Goal: Task Accomplishment & Management: Use online tool/utility

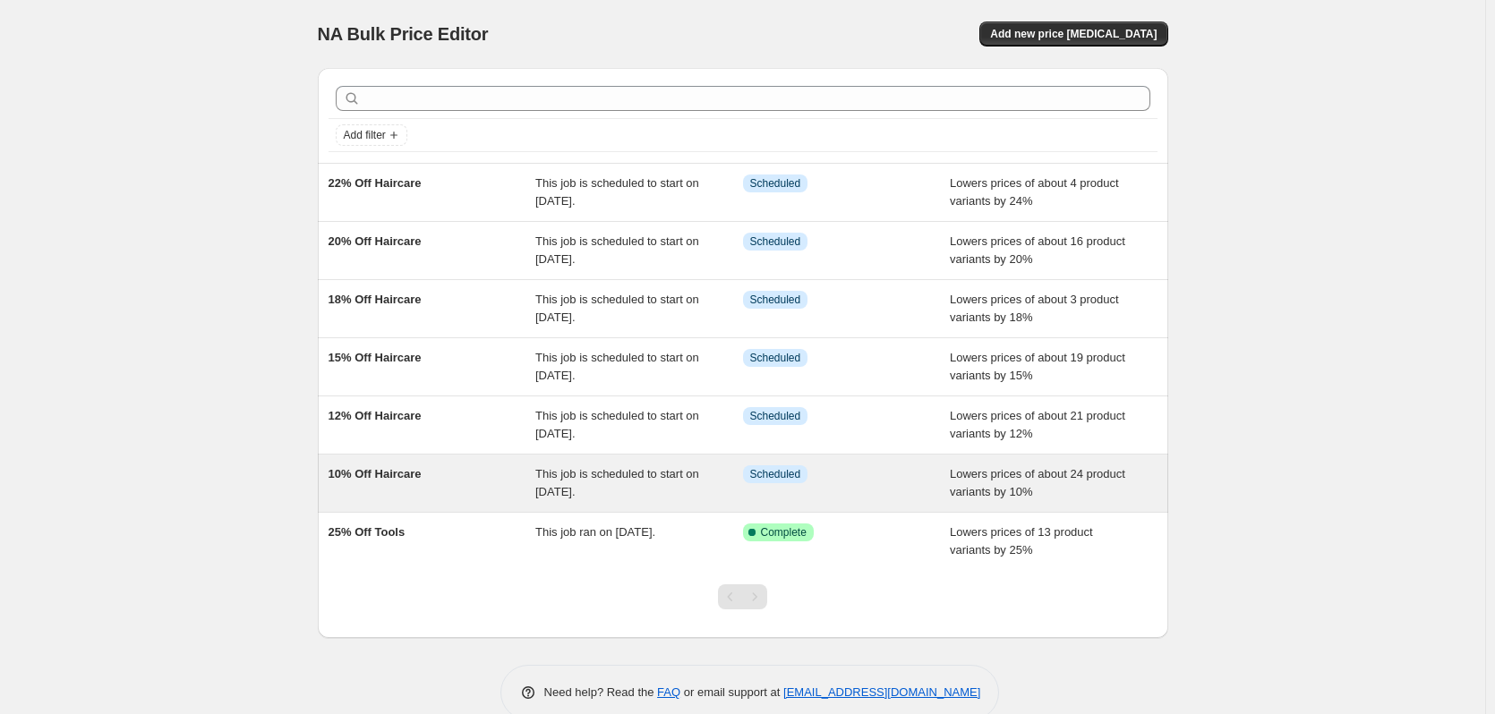
click at [438, 486] on div "10% Off Haircare" at bounding box center [433, 484] width 208 height 36
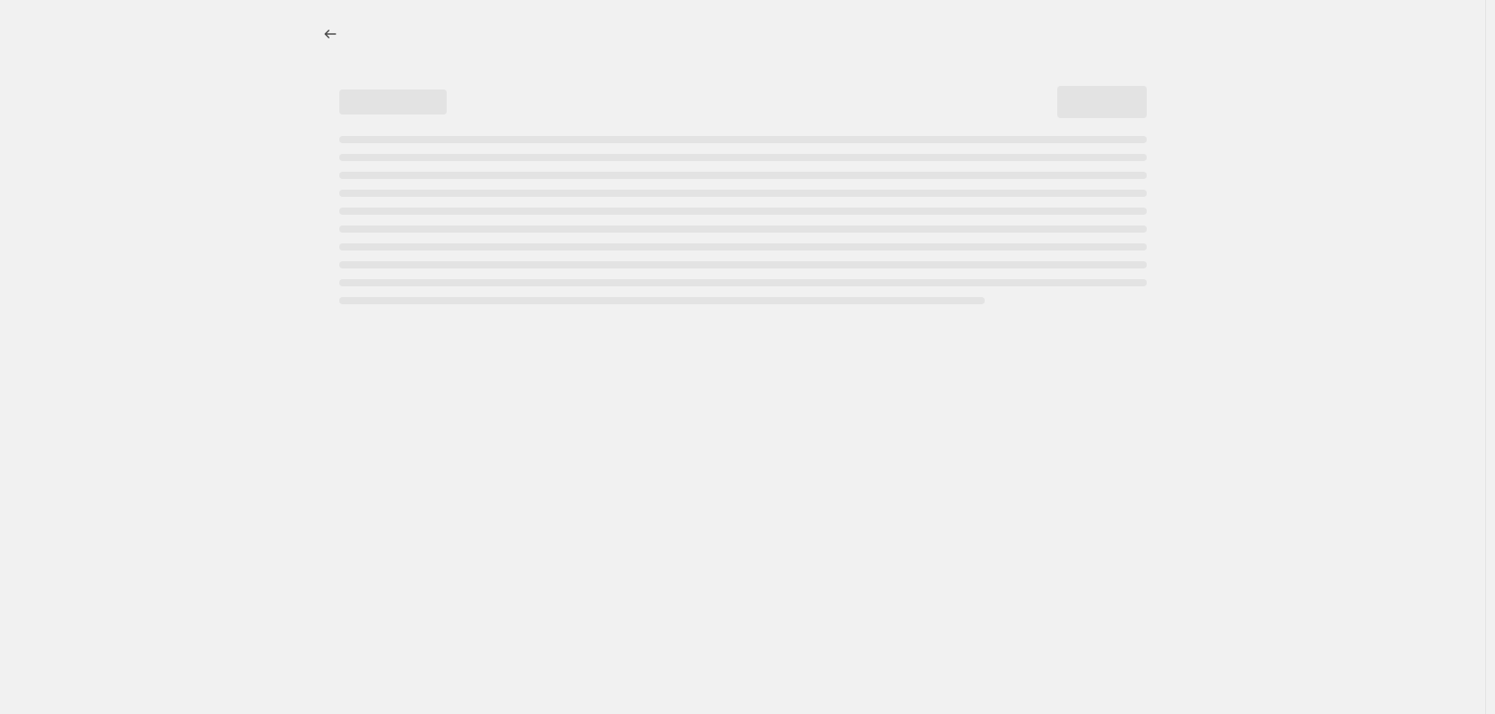
select select "percentage"
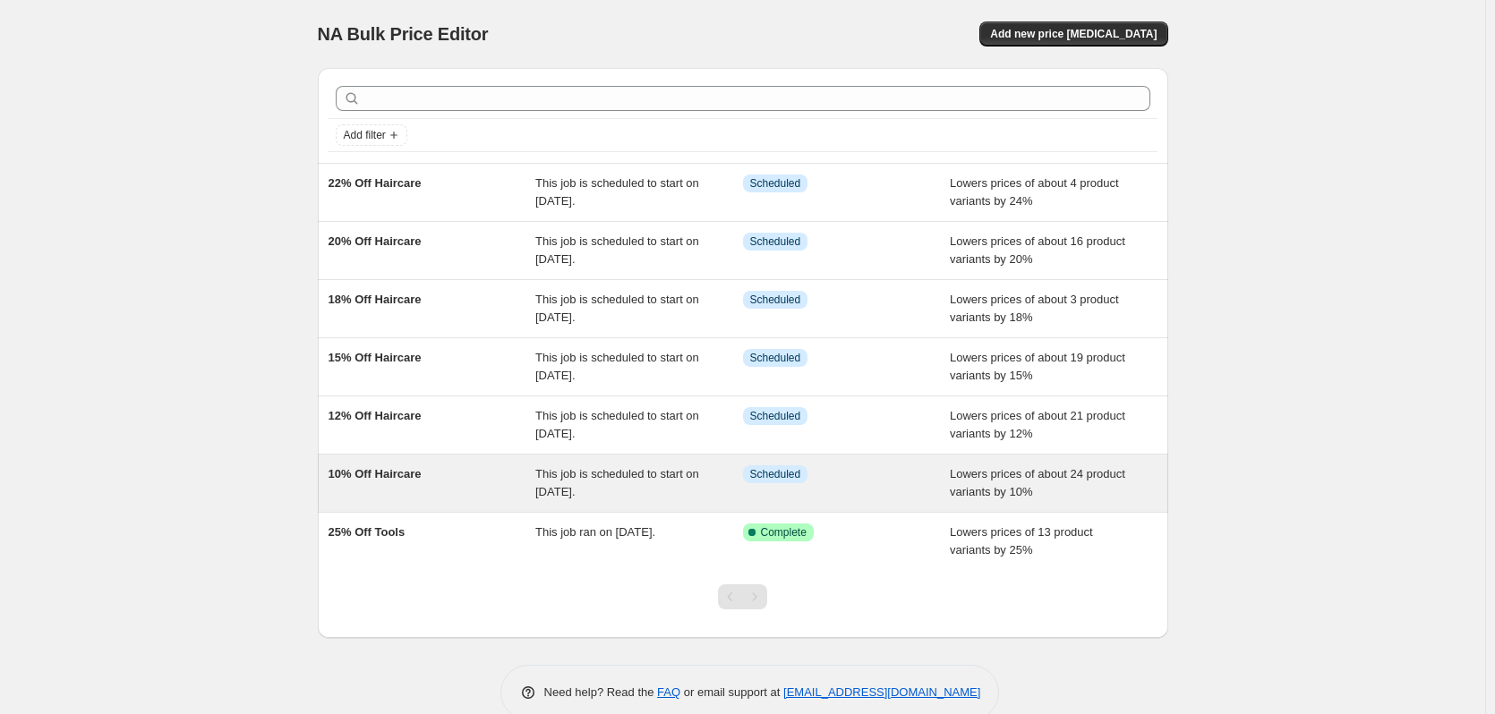
click at [389, 483] on div "10% Off Haircare" at bounding box center [433, 484] width 208 height 36
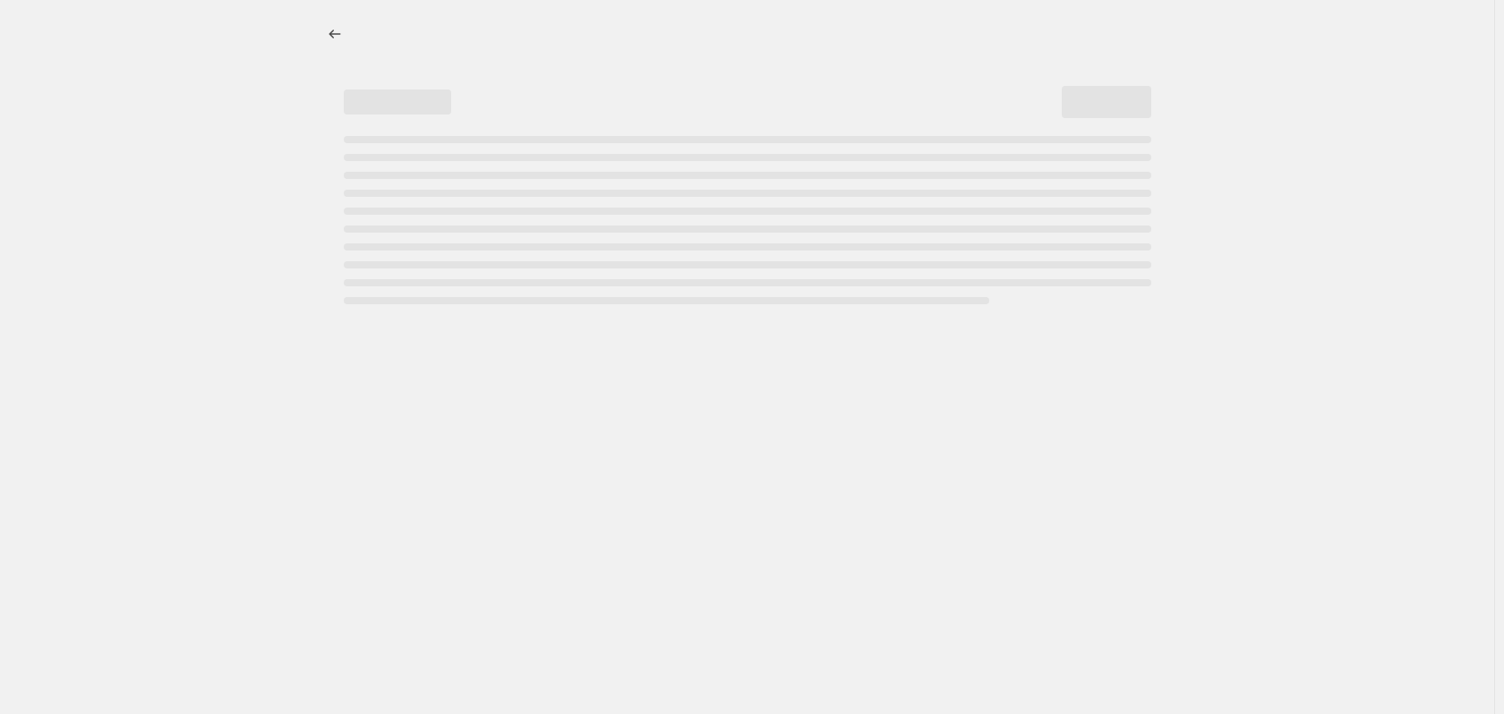
select select "percentage"
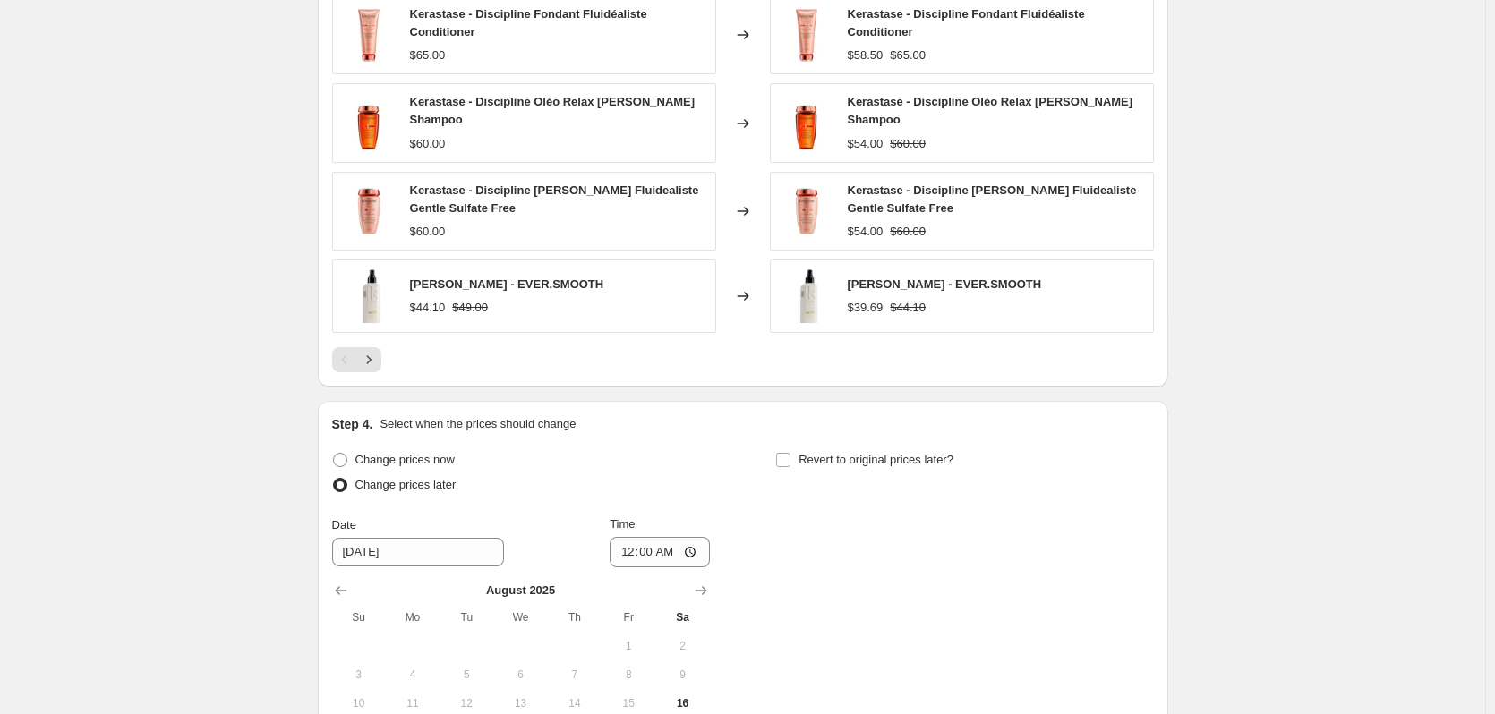
scroll to position [1497, 0]
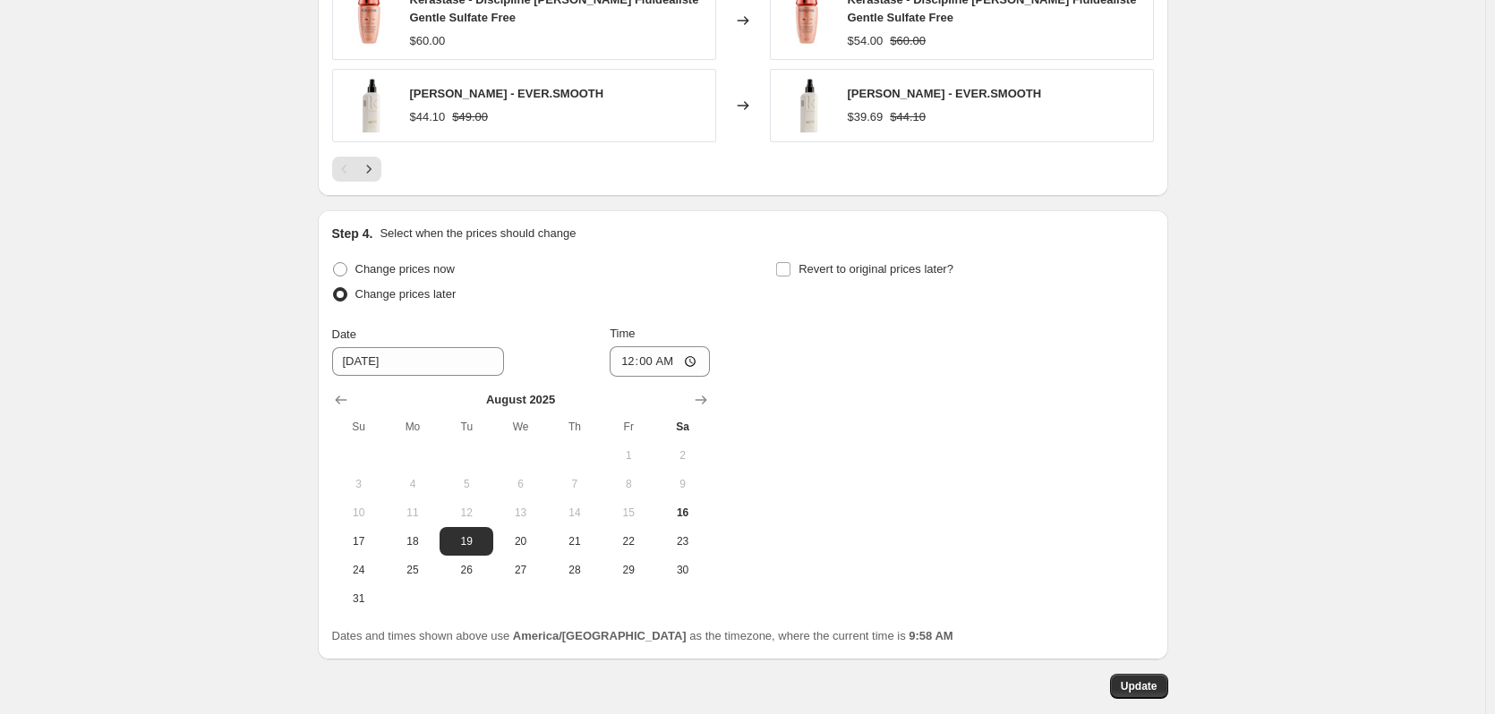
click at [365, 168] on icon "Next" at bounding box center [369, 169] width 18 height 18
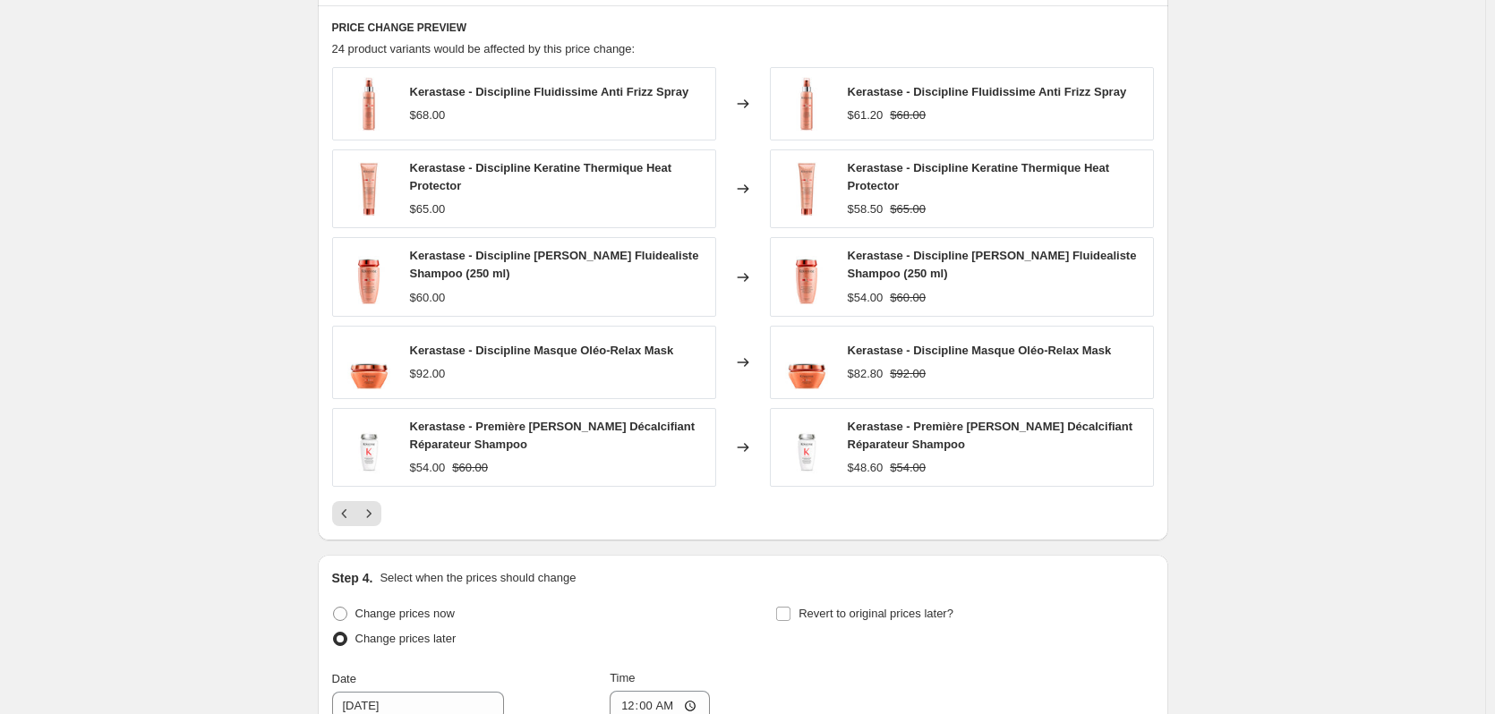
scroll to position [1049, 0]
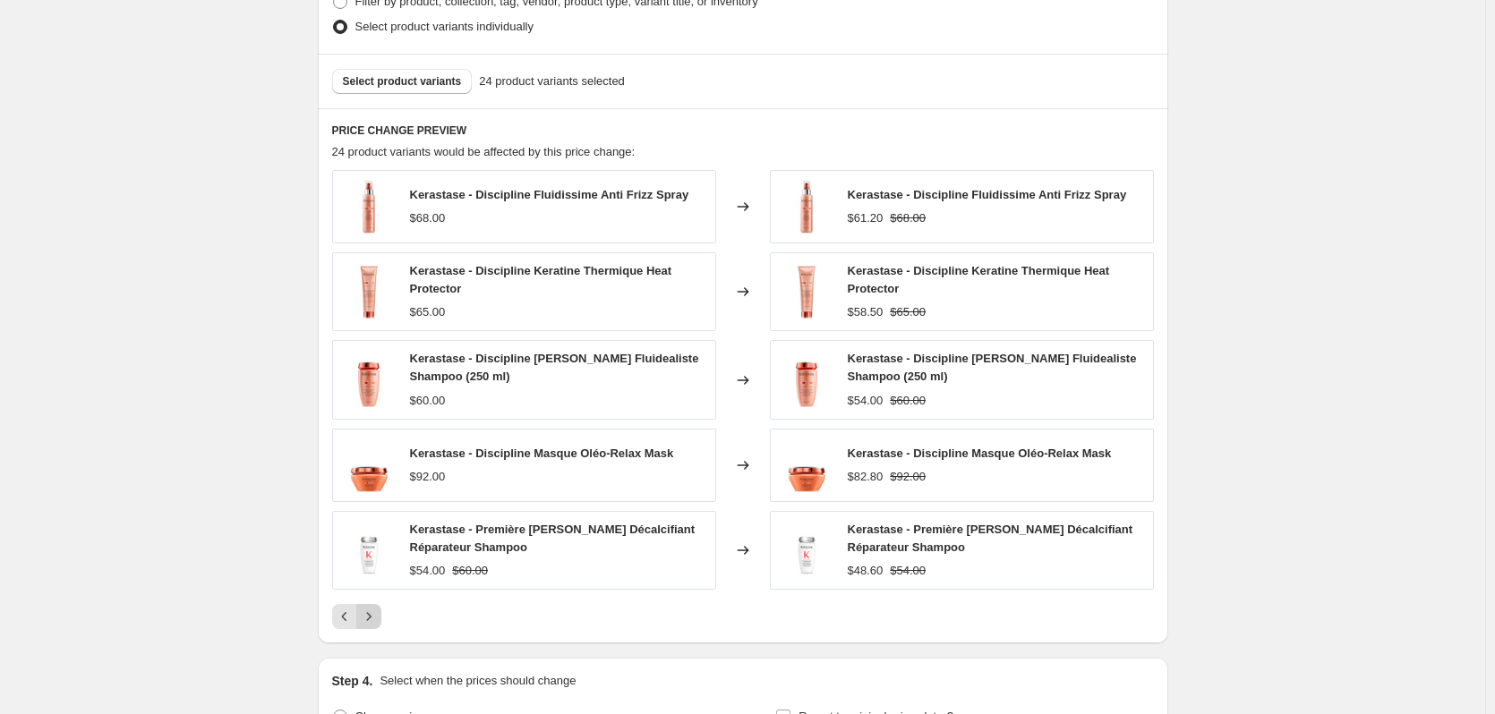
click at [375, 629] on button "Next" at bounding box center [368, 616] width 25 height 25
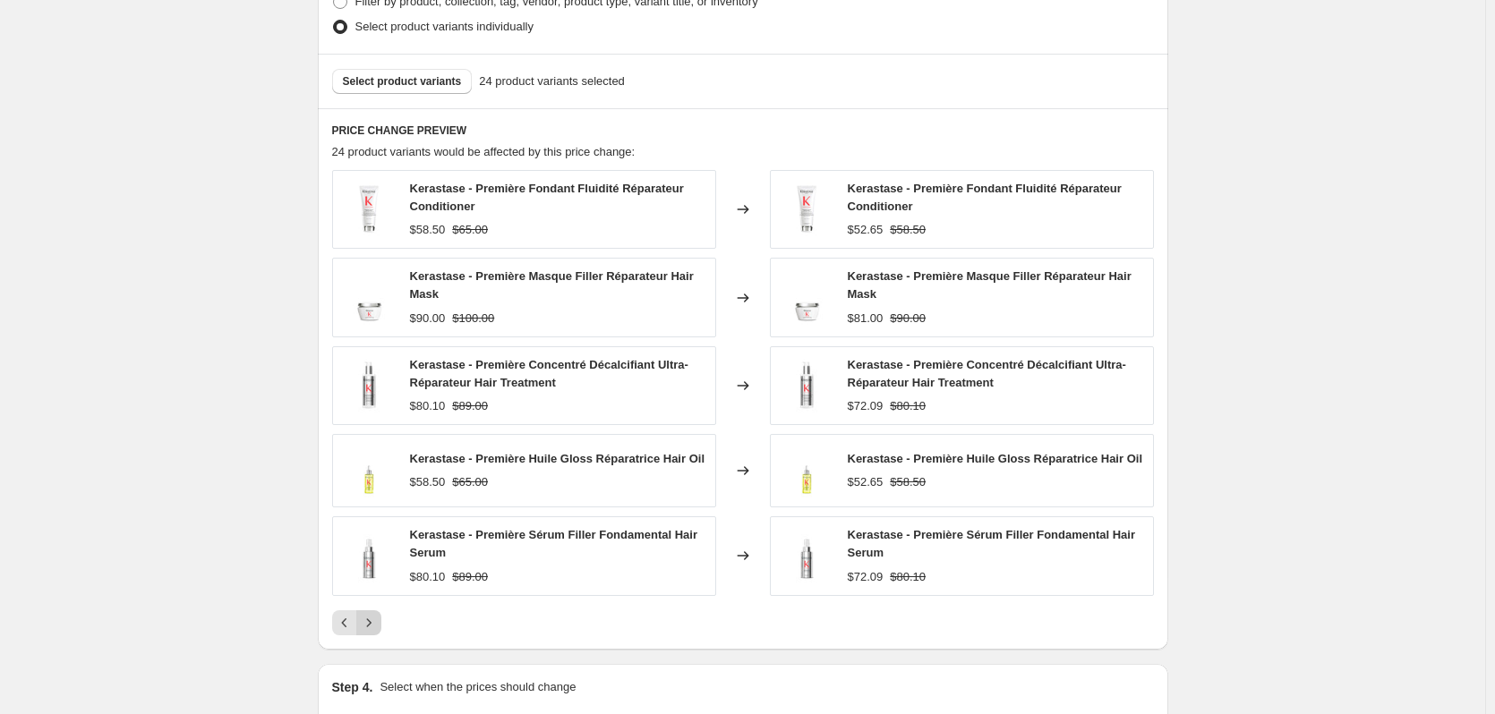
click at [375, 629] on icon "Next" at bounding box center [369, 623] width 18 height 18
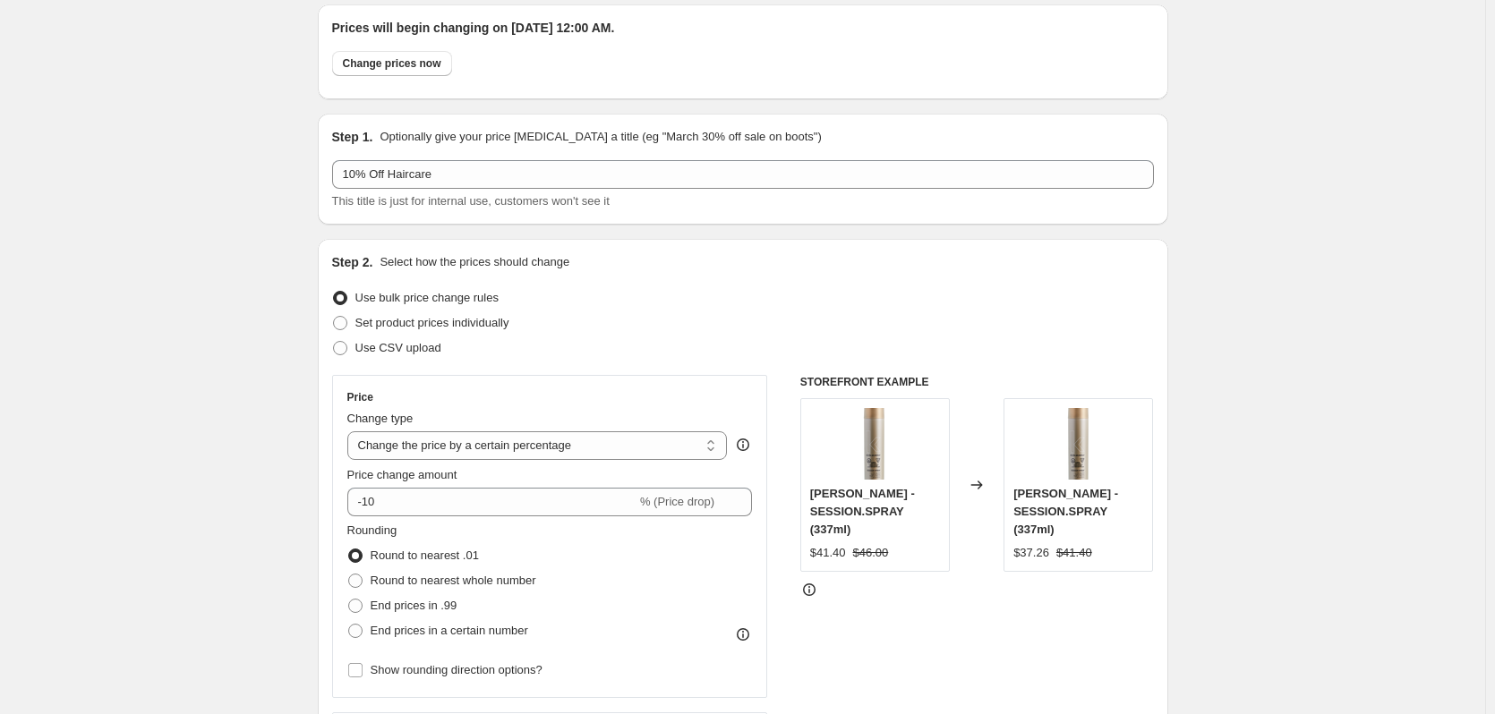
scroll to position [0, 0]
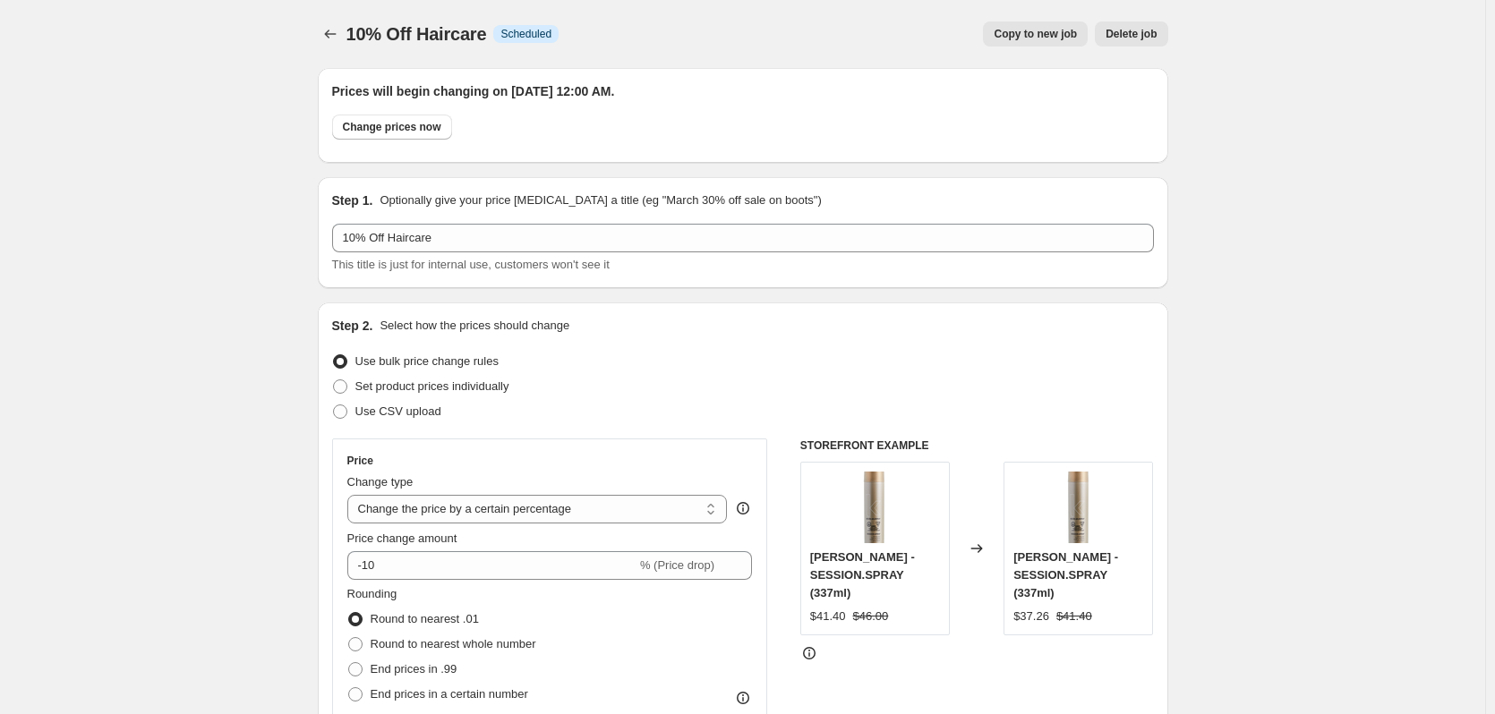
click at [1142, 38] on span "Delete job" at bounding box center [1131, 34] width 51 height 14
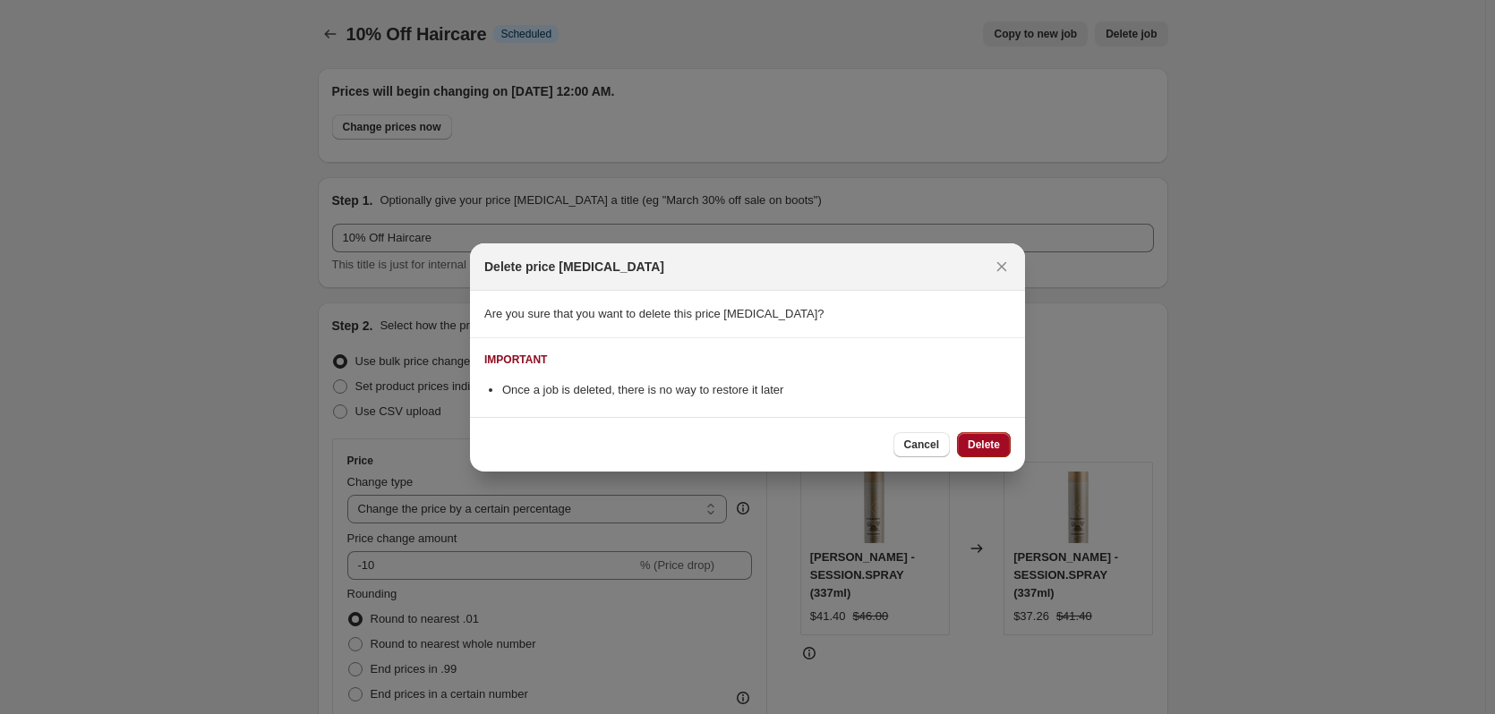
click at [980, 452] on button "Delete" at bounding box center [984, 444] width 54 height 25
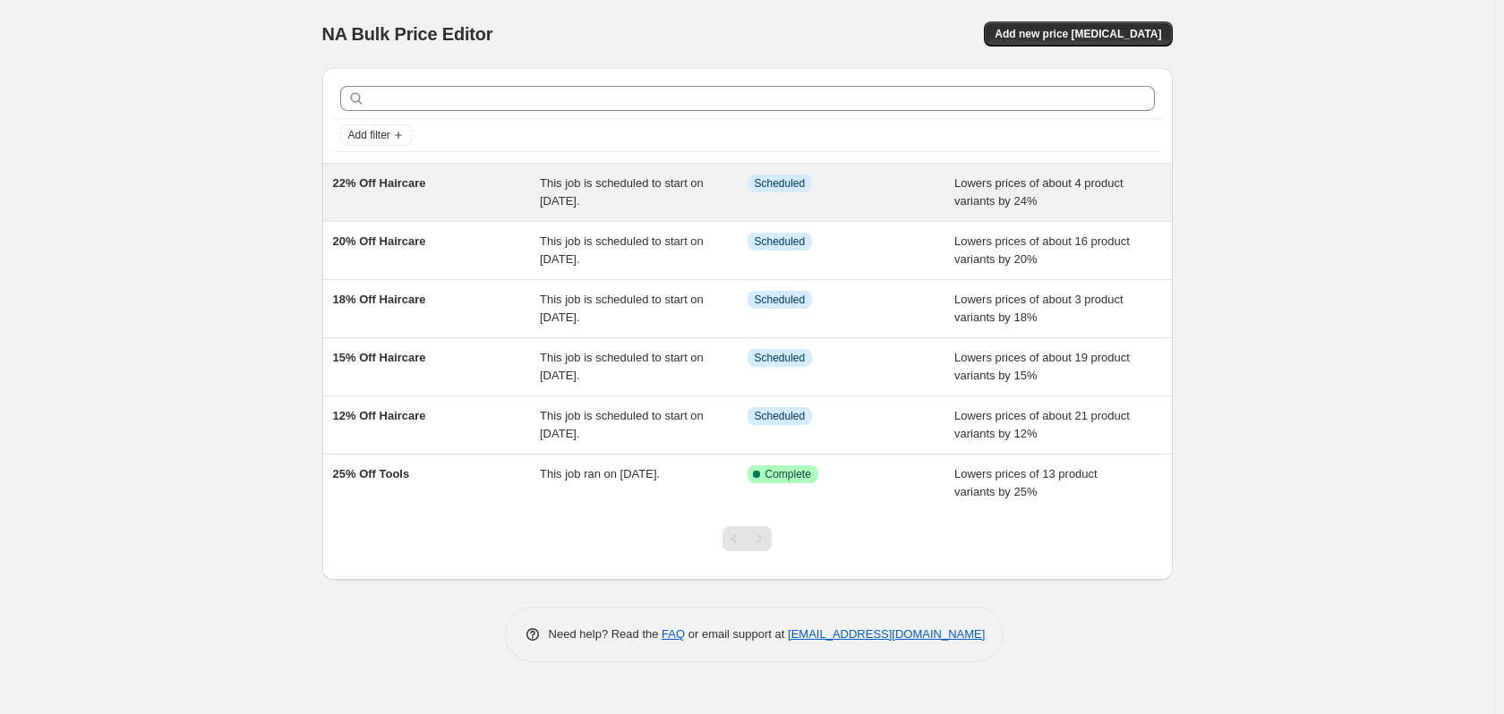
click at [1087, 199] on div "Lowers prices of about 4 product variants by 24%" at bounding box center [1058, 193] width 208 height 36
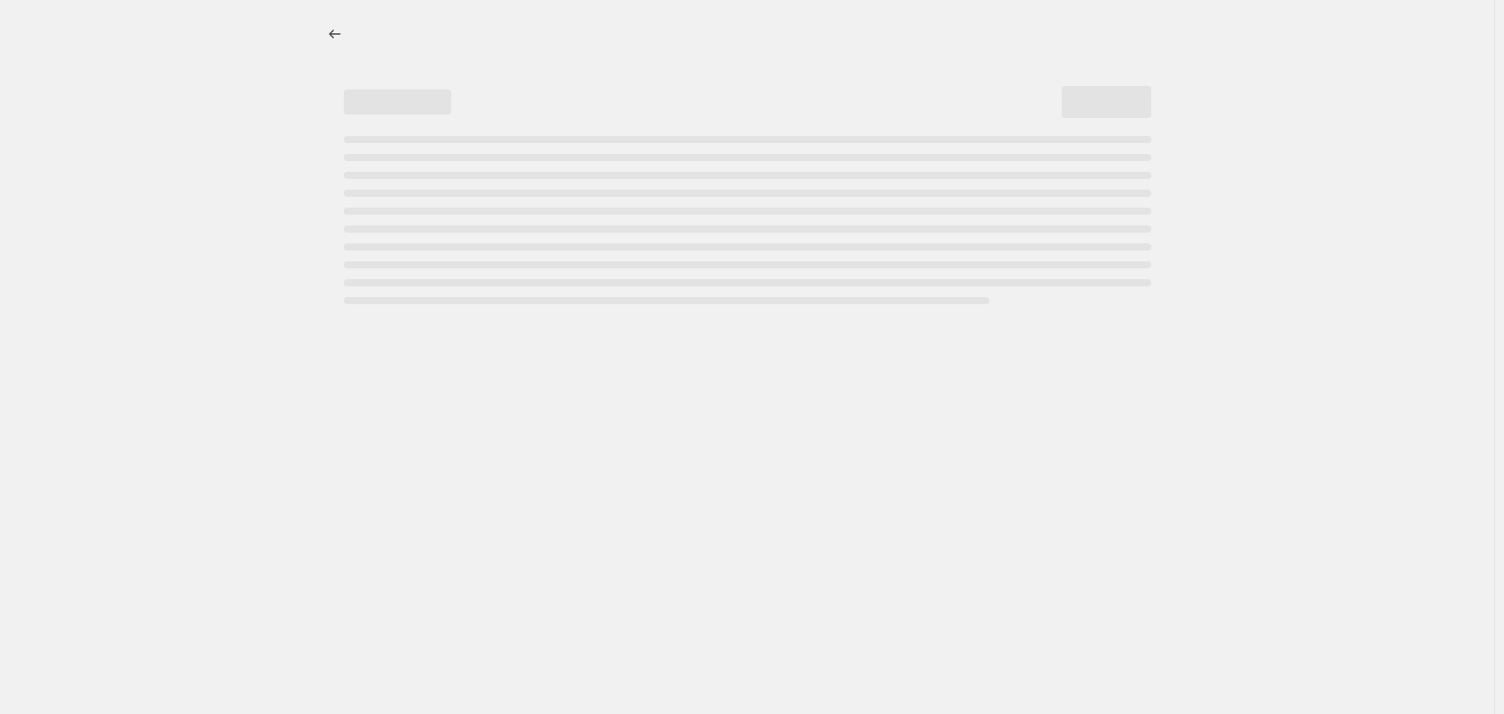
select select "percentage"
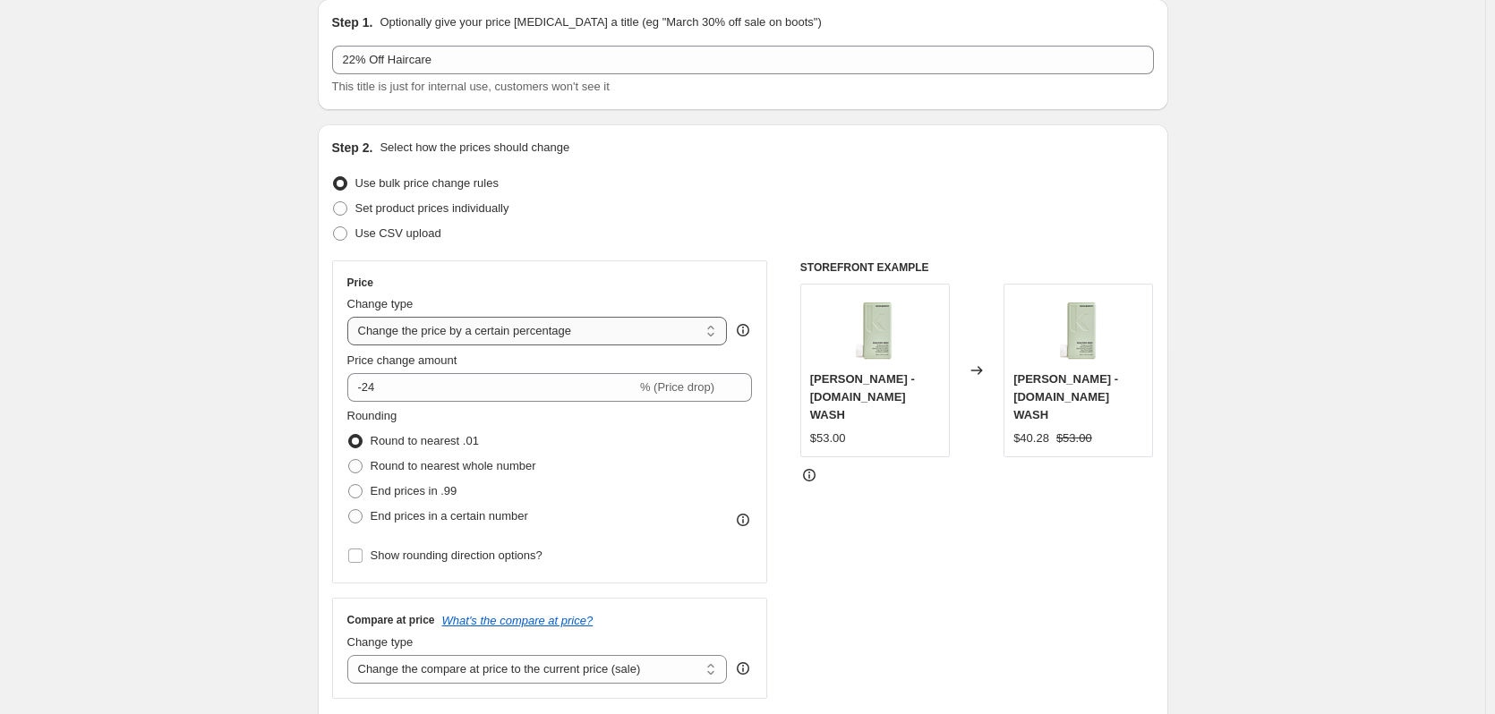
scroll to position [179, 0]
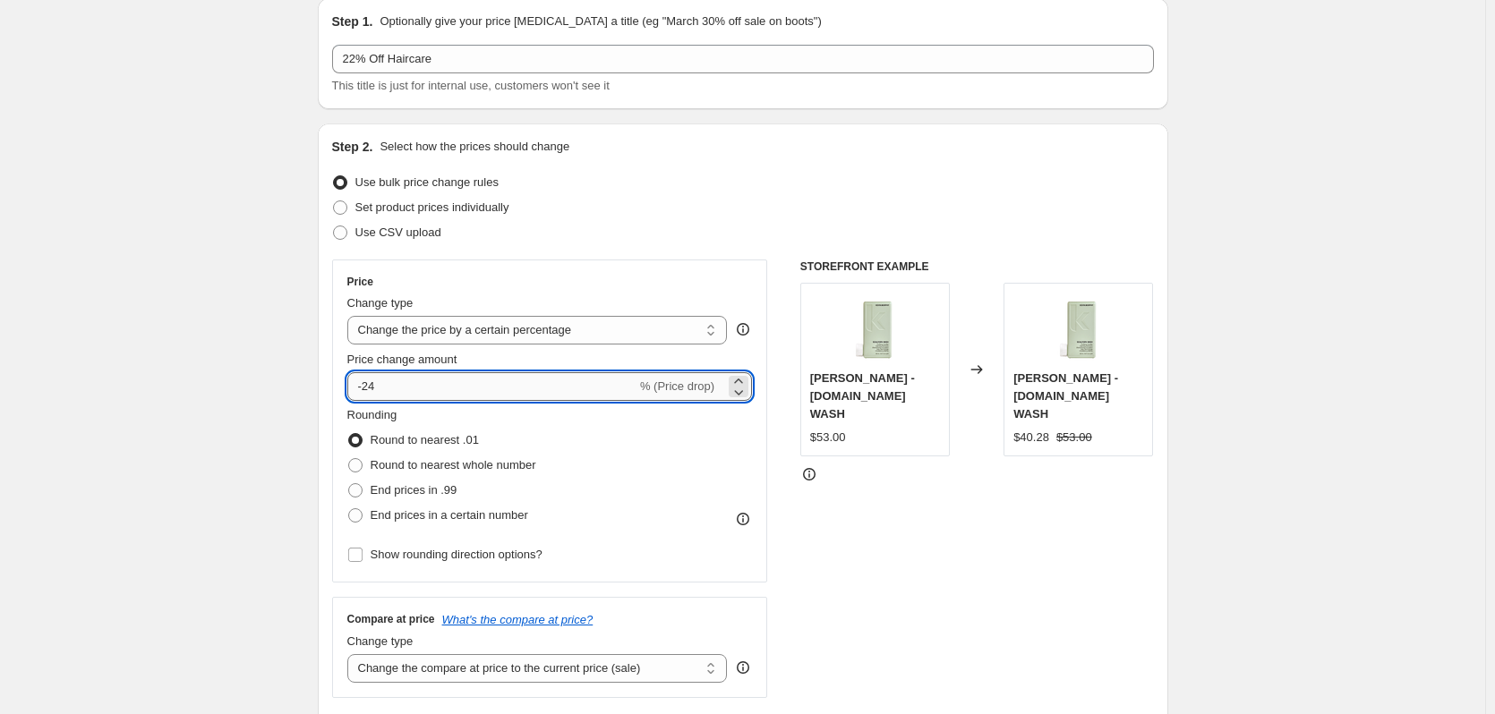
click at [396, 392] on input "-24" at bounding box center [491, 386] width 289 height 29
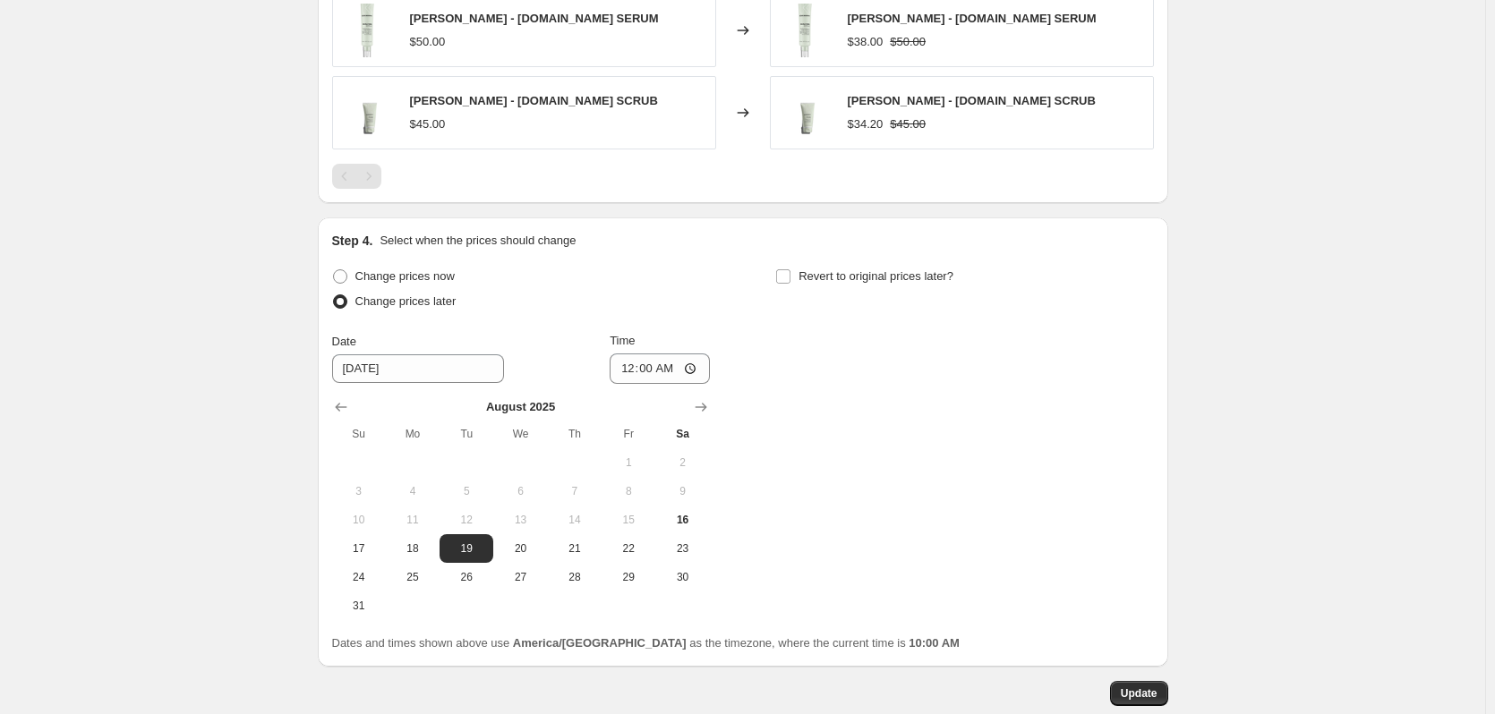
scroll to position [1493, 0]
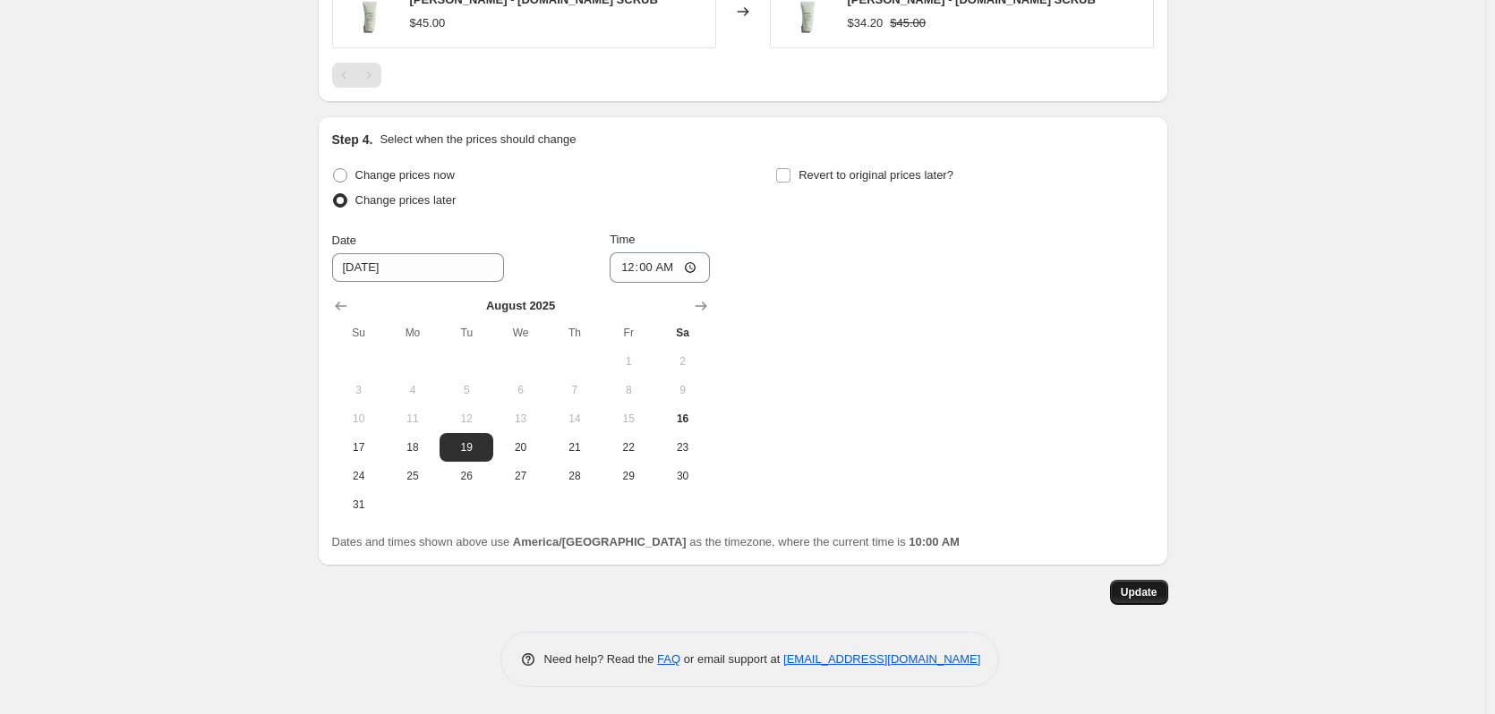
type input "-15"
click at [1153, 595] on span "Update" at bounding box center [1139, 593] width 37 height 14
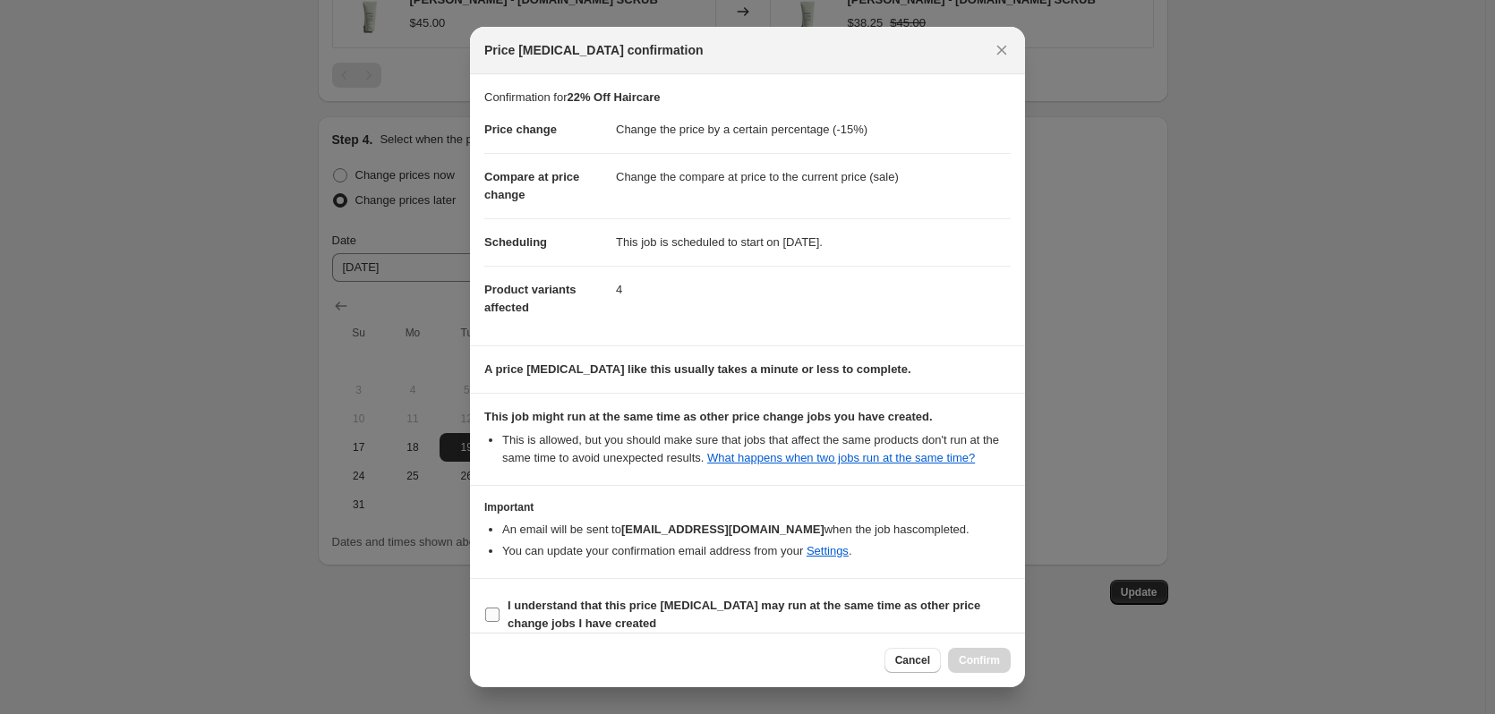
click at [544, 620] on b "I understand that this price change job may run at the same time as other price…" at bounding box center [744, 614] width 473 height 31
click at [500, 620] on input "I understand that this price change job may run at the same time as other price…" at bounding box center [492, 615] width 14 height 14
checkbox input "true"
click at [908, 661] on span "Cancel" at bounding box center [912, 661] width 35 height 14
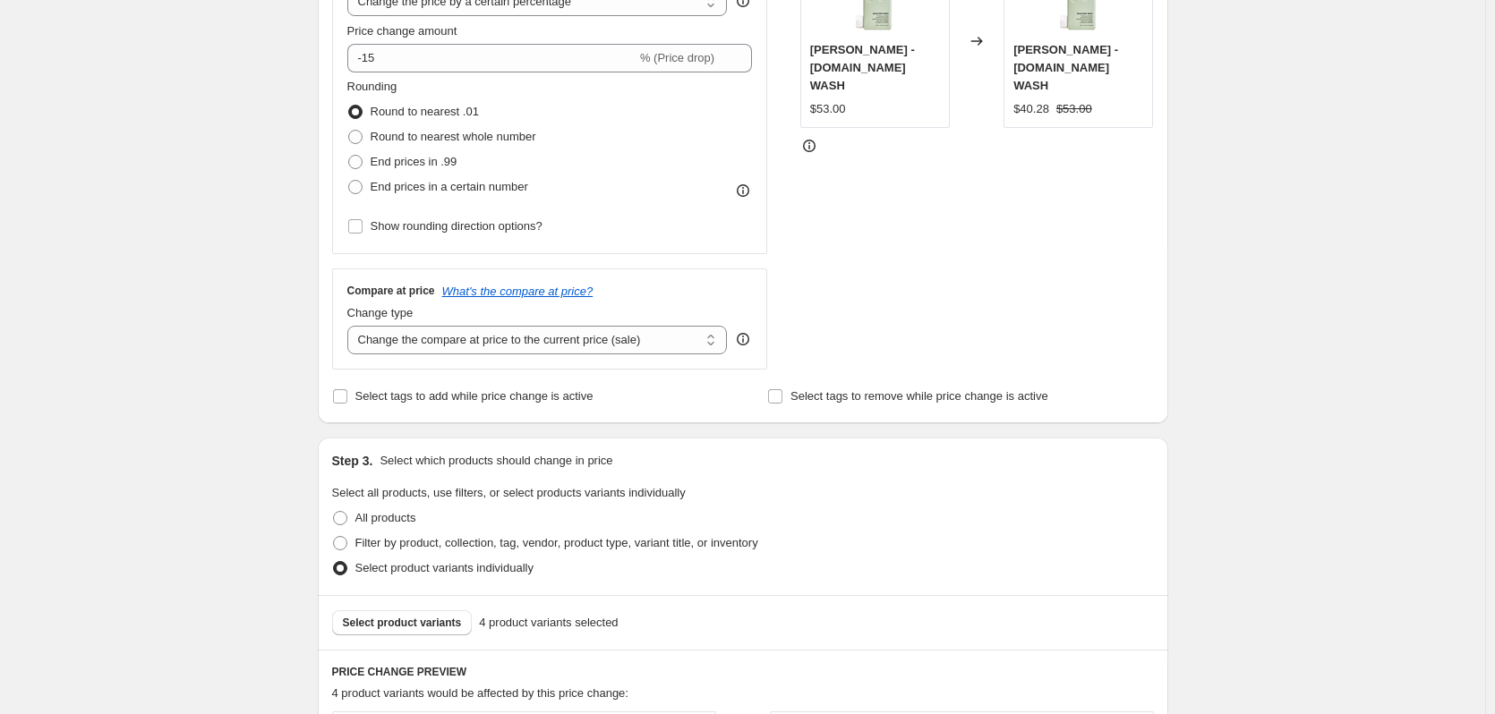
scroll to position [418, 0]
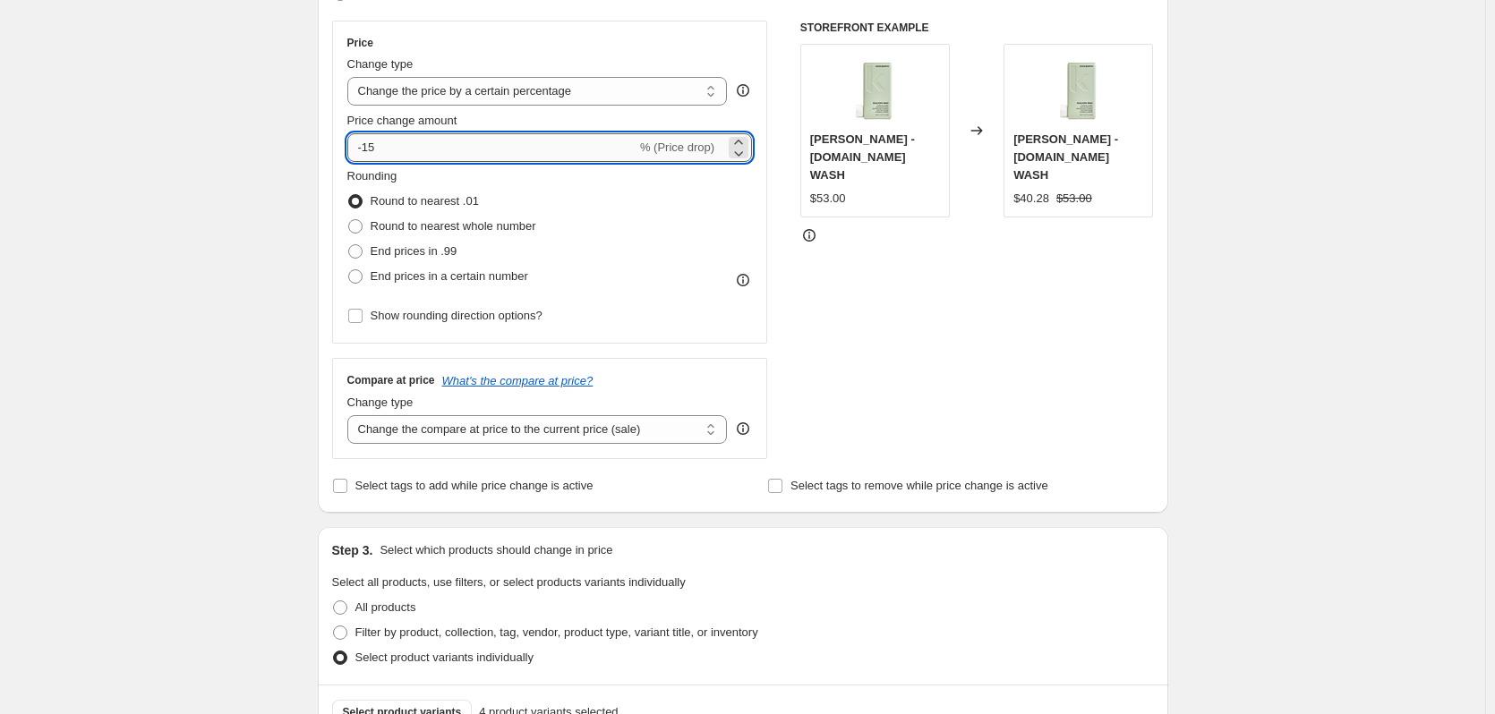
click at [406, 137] on input "-15" at bounding box center [491, 147] width 289 height 29
type input "-22"
click at [182, 368] on div "22% Off Haircare. This page is ready 22% Off Haircare Info Scheduled Copy to ne…" at bounding box center [742, 685] width 1485 height 2206
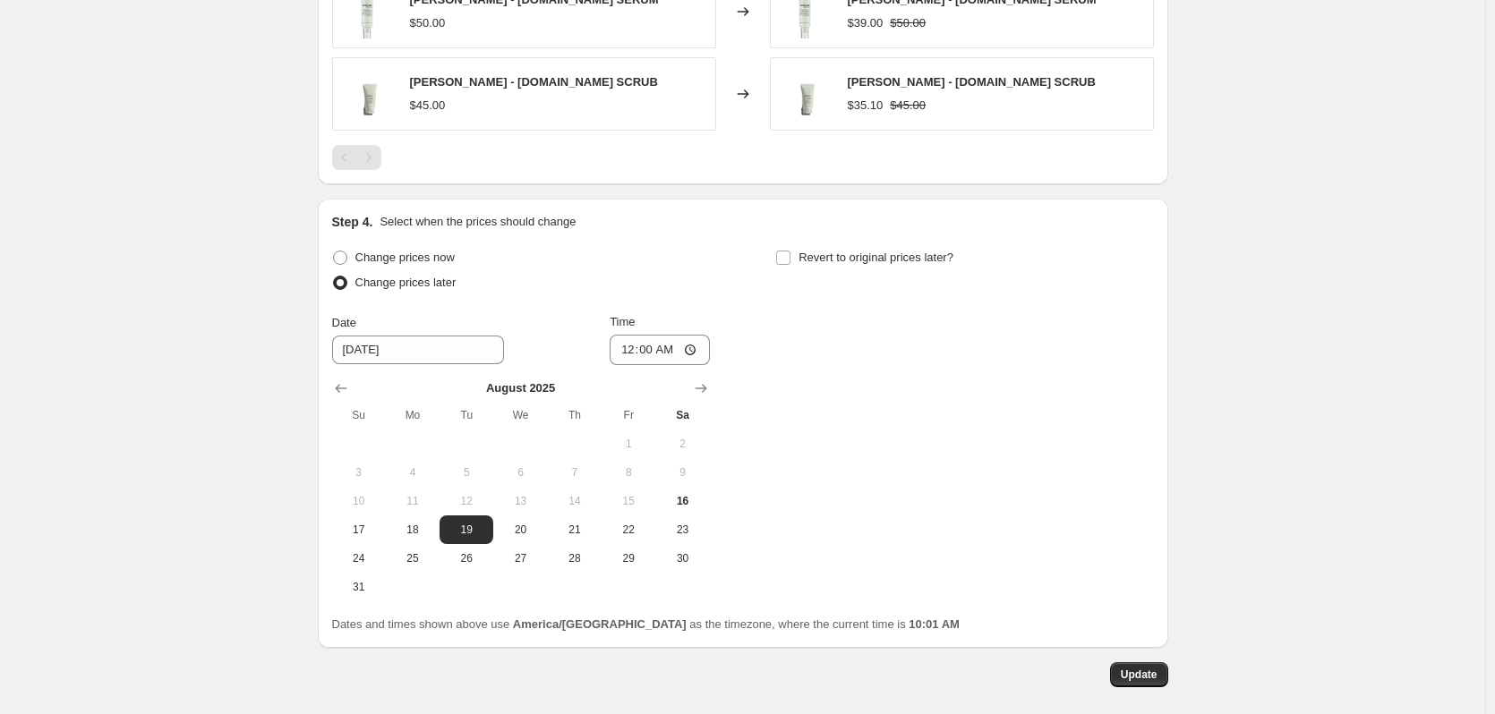
scroll to position [1493, 0]
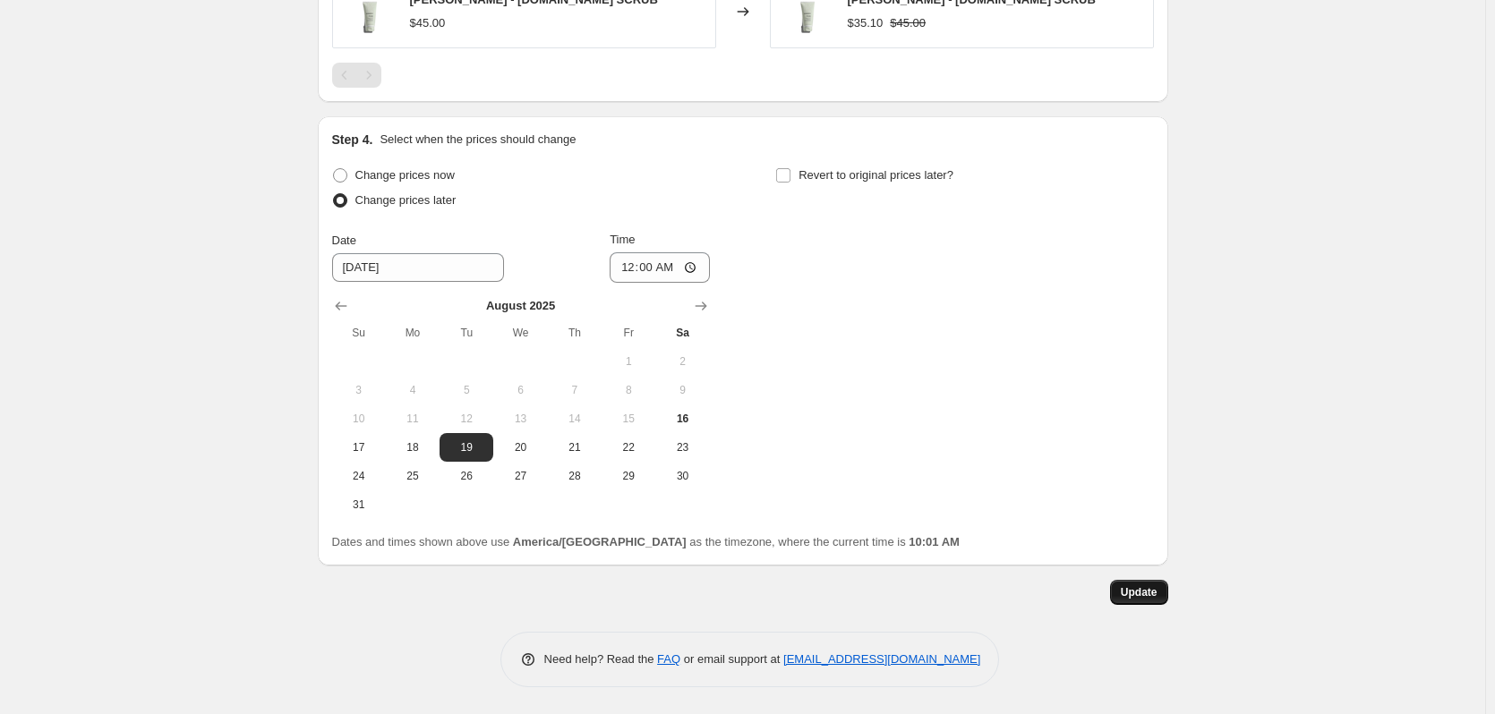
click at [1144, 597] on span "Update" at bounding box center [1139, 593] width 37 height 14
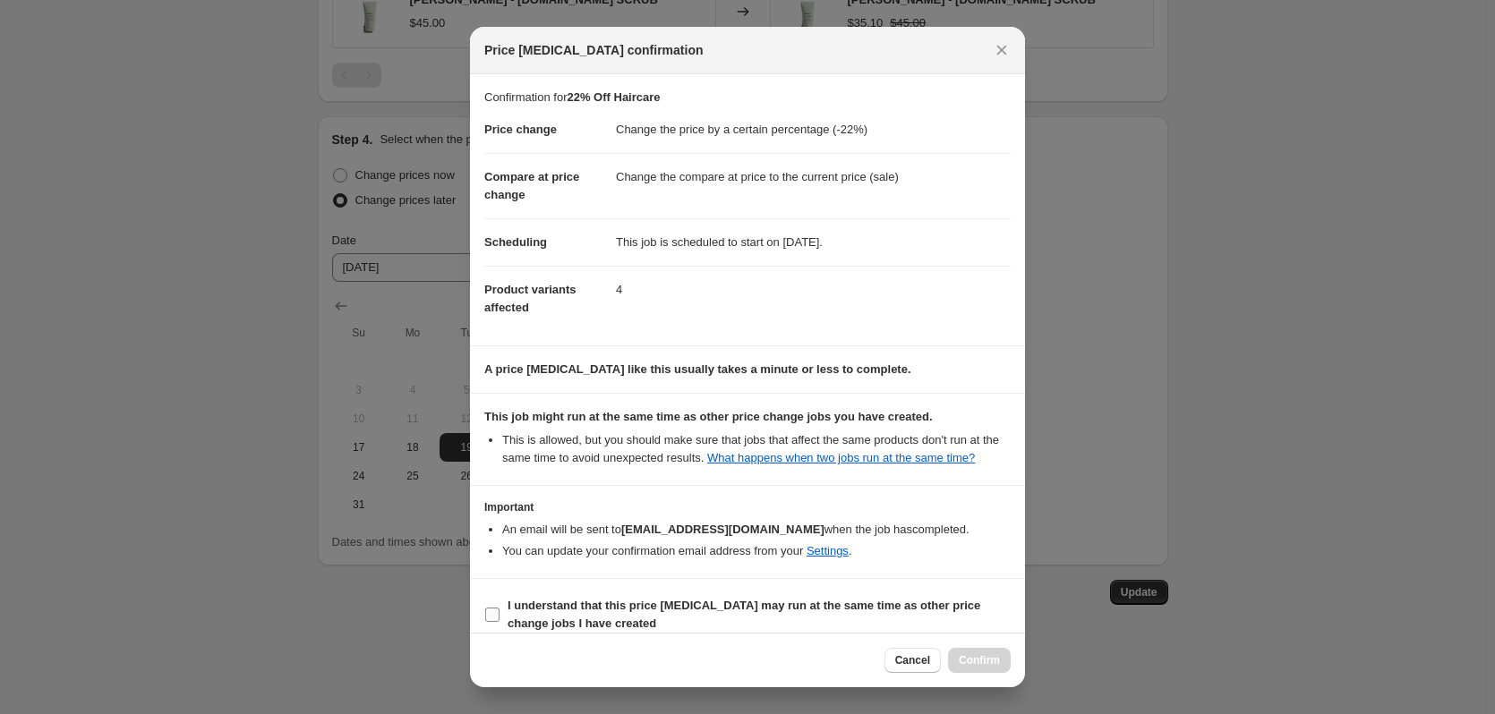
click at [548, 604] on b "I understand that this price change job may run at the same time as other price…" at bounding box center [744, 614] width 473 height 31
click at [500, 608] on input "I understand that this price change job may run at the same time as other price…" at bounding box center [492, 615] width 14 height 14
checkbox input "true"
click at [997, 657] on span "Confirm" at bounding box center [979, 661] width 41 height 14
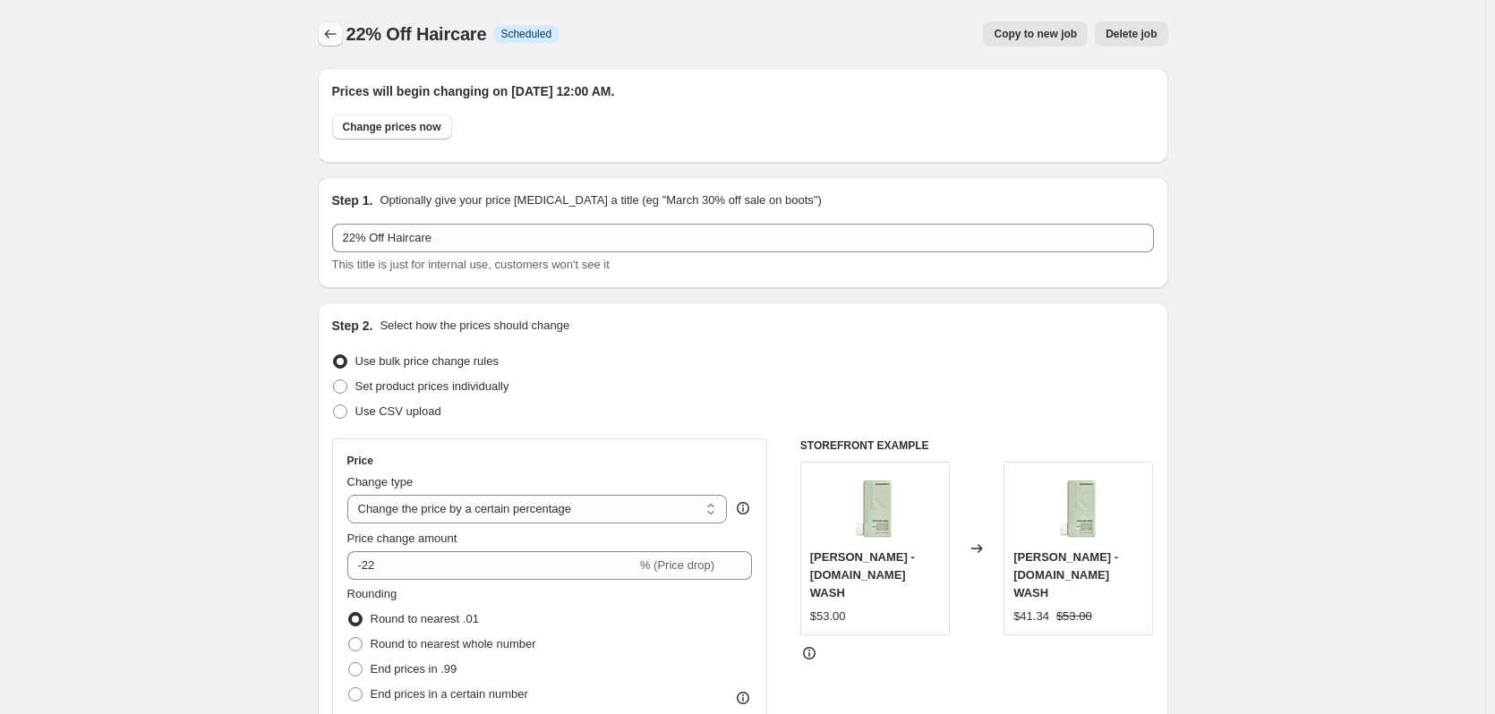
click at [333, 35] on icon "Price change jobs" at bounding box center [330, 34] width 18 height 18
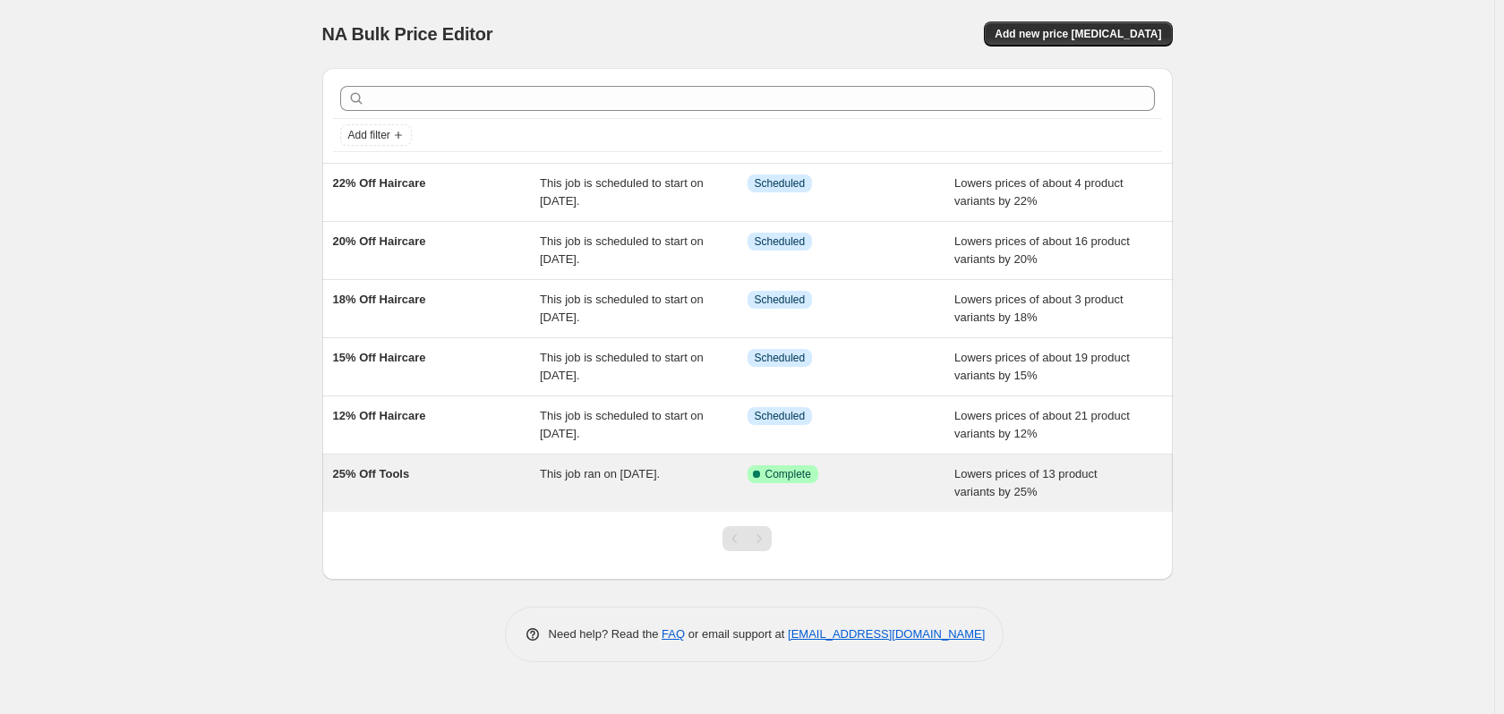
click at [509, 495] on div "25% Off Tools" at bounding box center [437, 484] width 208 height 36
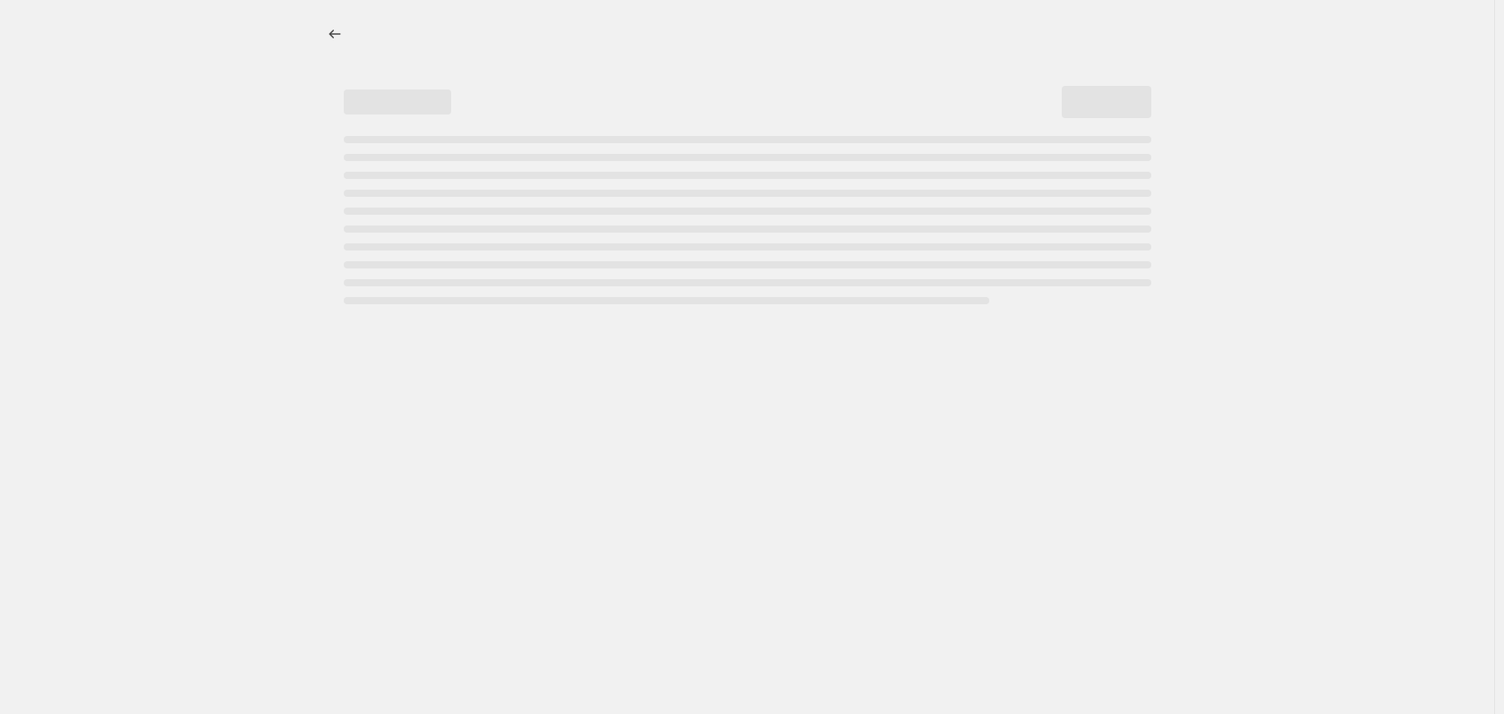
select select "percentage"
select select "collection"
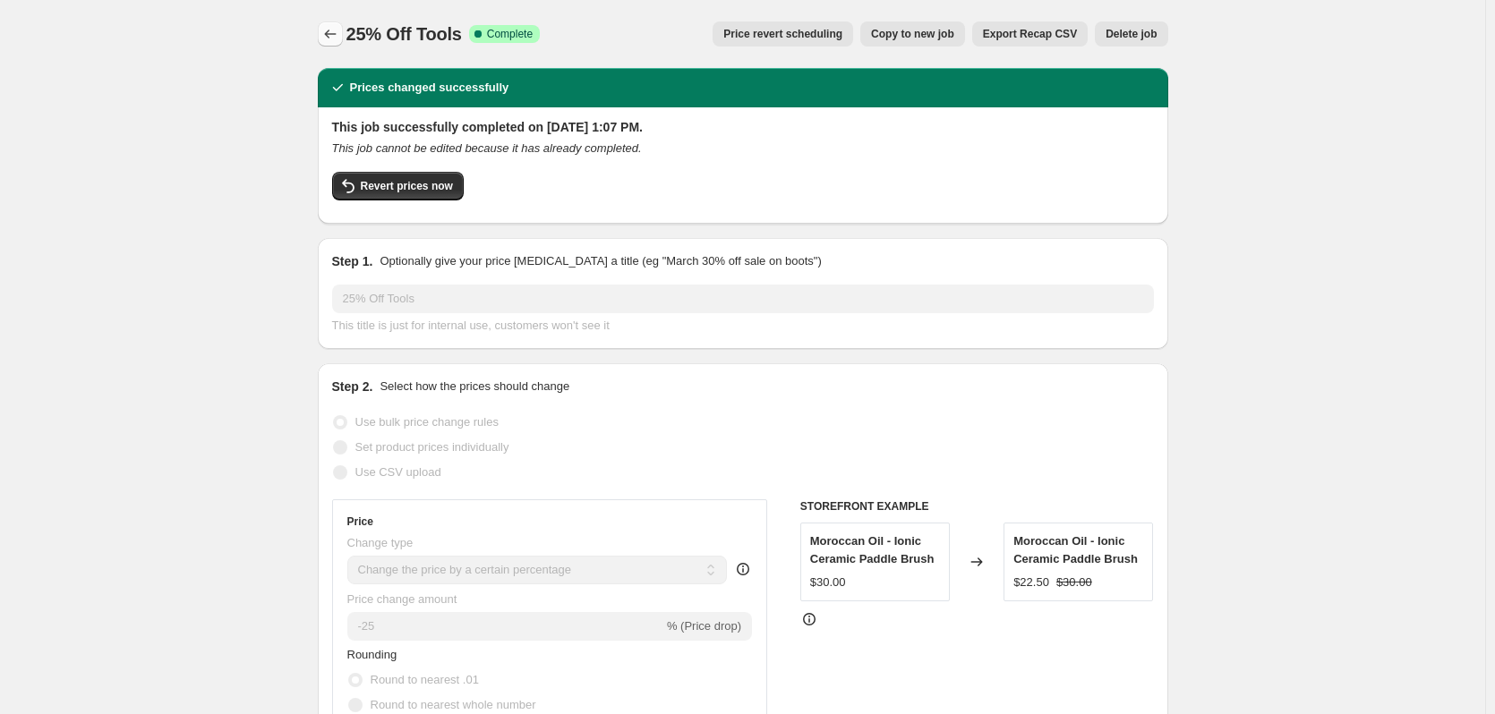
click at [335, 34] on icon "Price change jobs" at bounding box center [330, 34] width 18 height 18
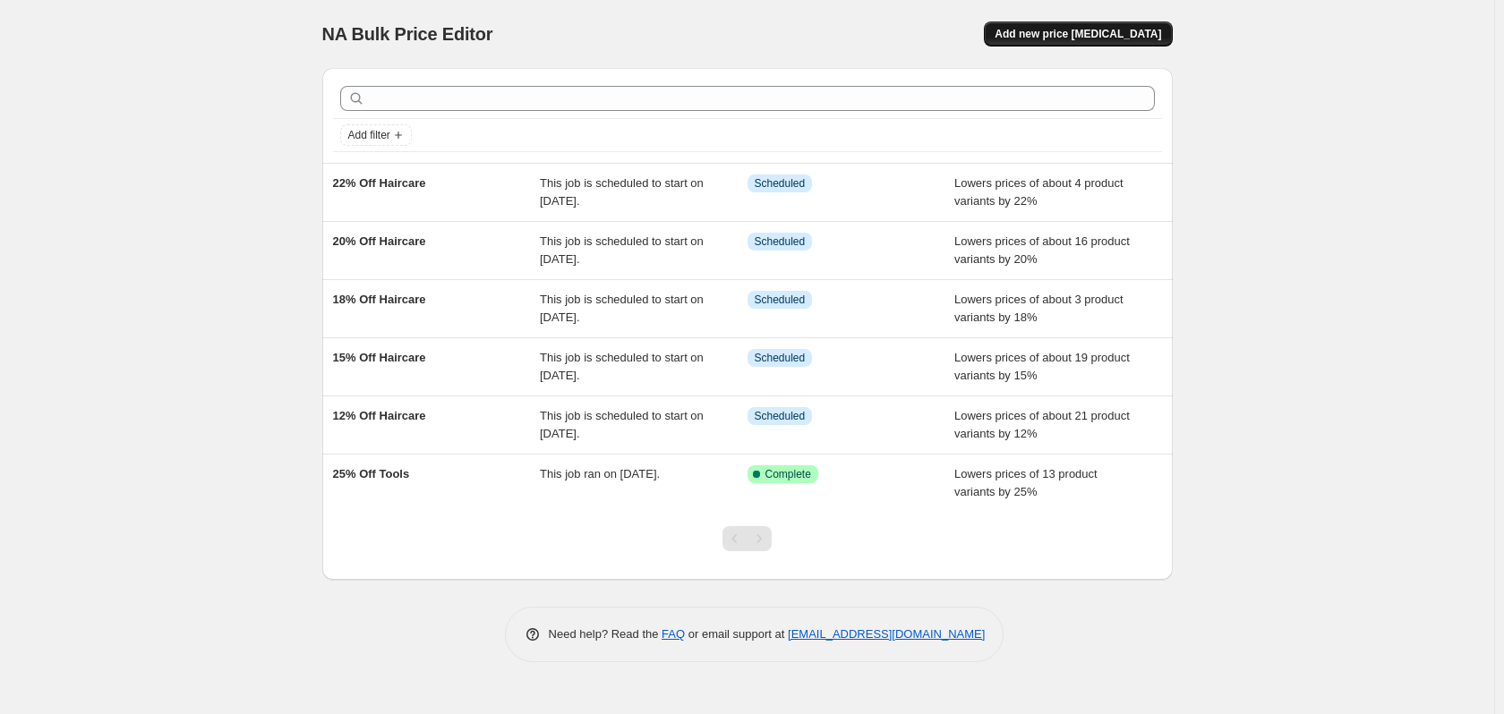
click at [1045, 40] on span "Add new price [MEDICAL_DATA]" at bounding box center [1078, 34] width 167 height 14
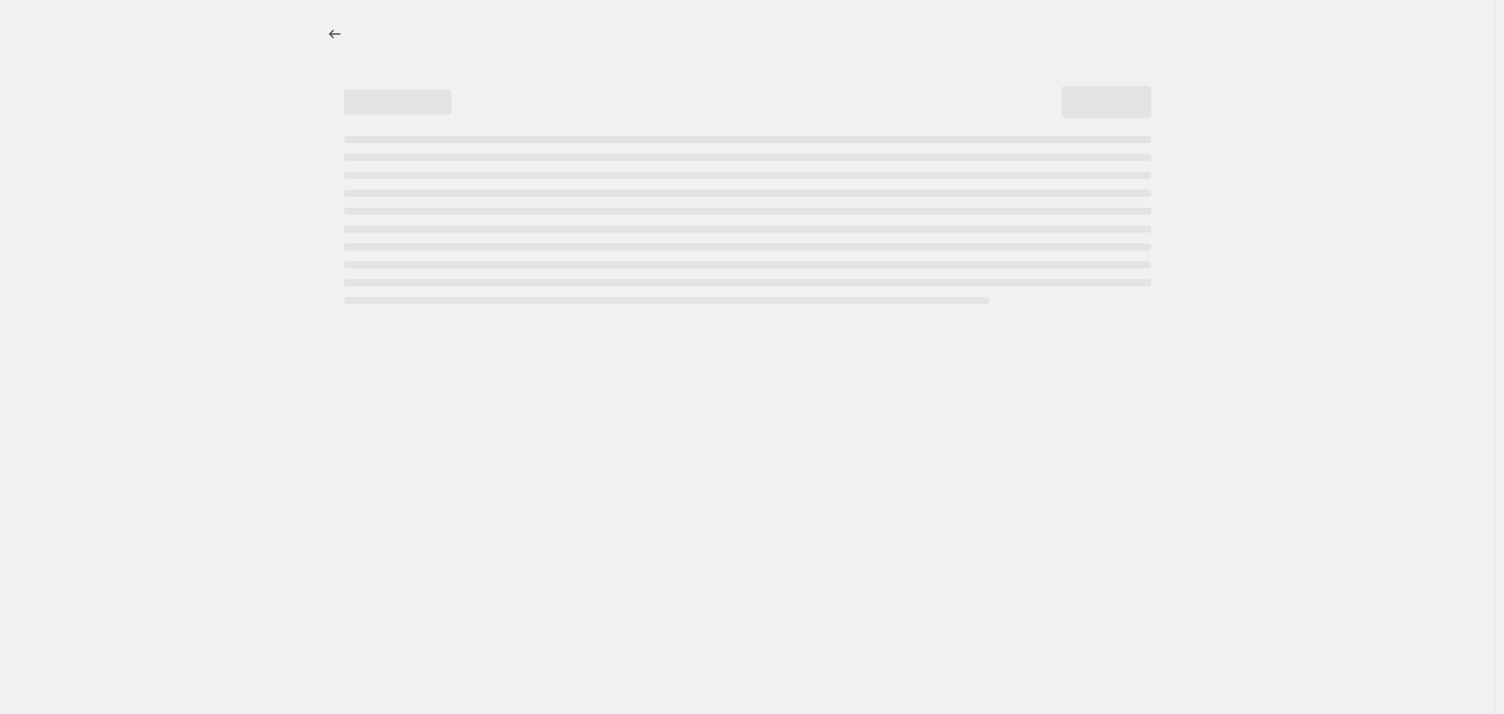
select select "percentage"
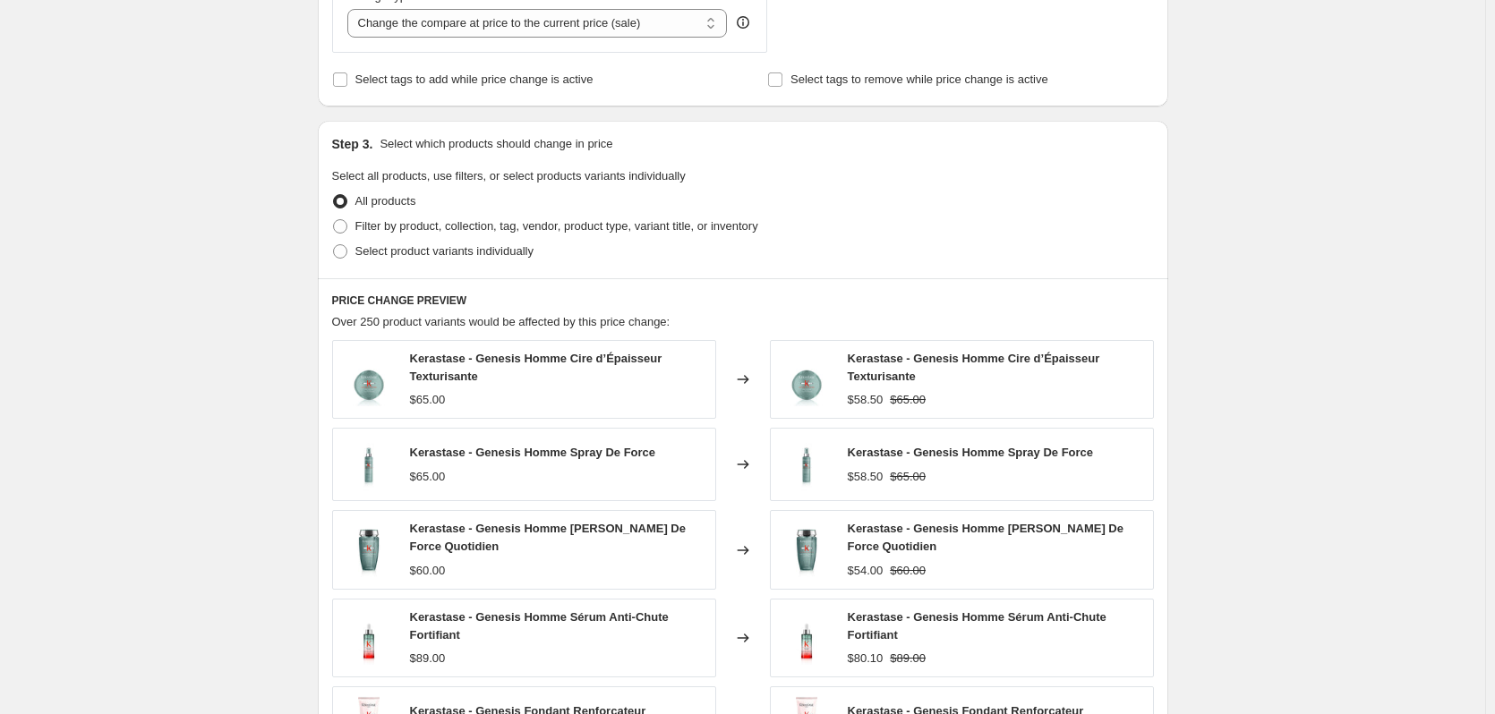
scroll to position [716, 0]
click at [397, 250] on span "Select product variants individually" at bounding box center [444, 250] width 178 height 13
click at [334, 244] on input "Select product variants individually" at bounding box center [333, 244] width 1 height 1
radio input "true"
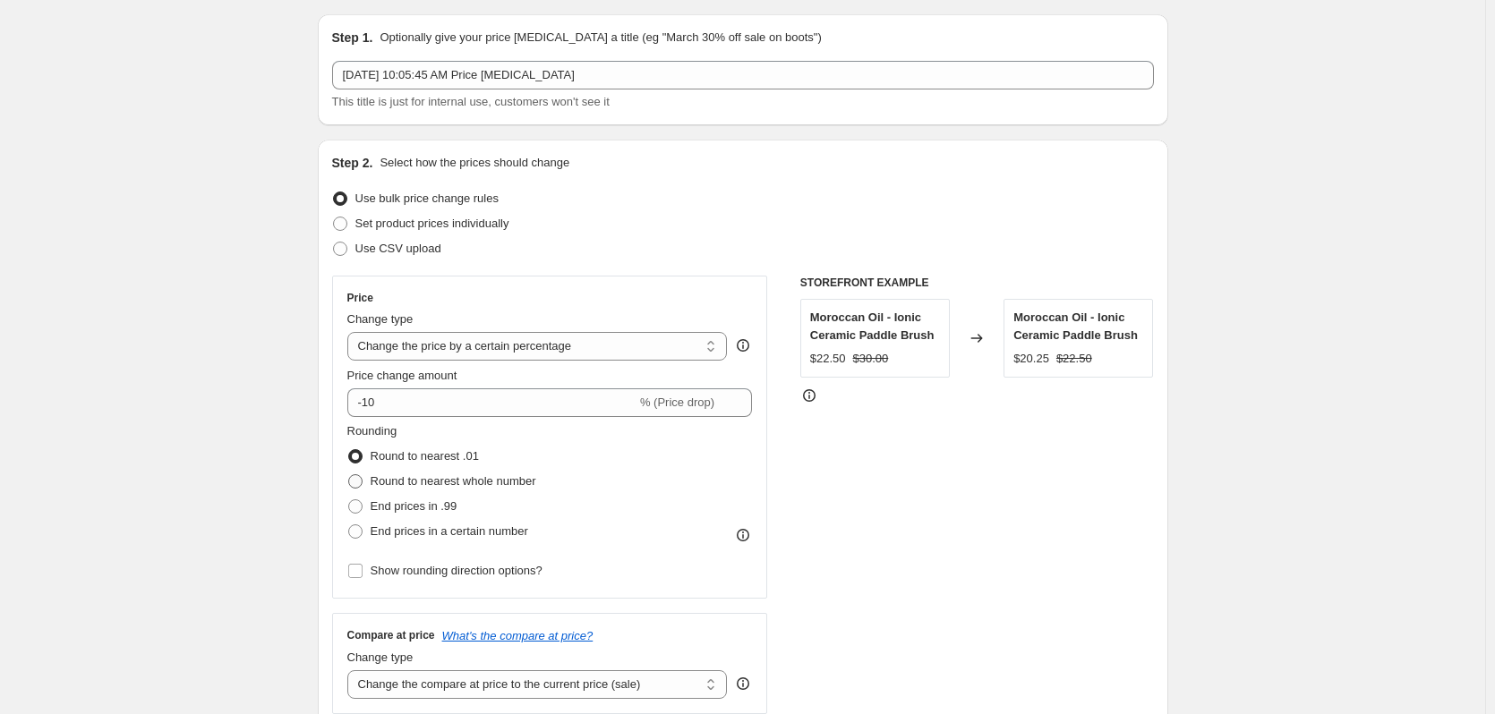
scroll to position [53, 0]
drag, startPoint x: 397, startPoint y: 432, endPoint x: 409, endPoint y: 424, distance: 14.9
click at [398, 432] on span "Rounding" at bounding box center [372, 431] width 50 height 13
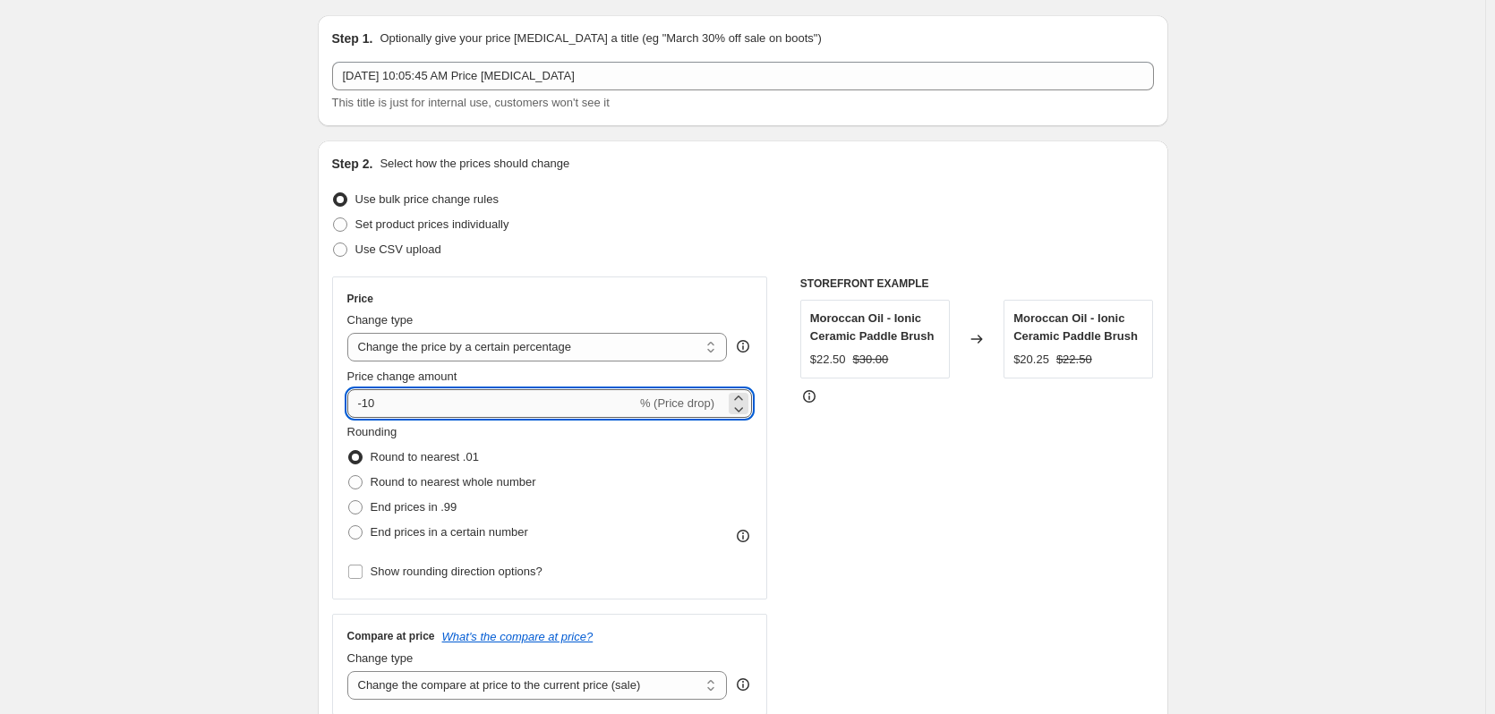
click at [432, 408] on input "-10" at bounding box center [491, 403] width 289 height 29
type input "-5"
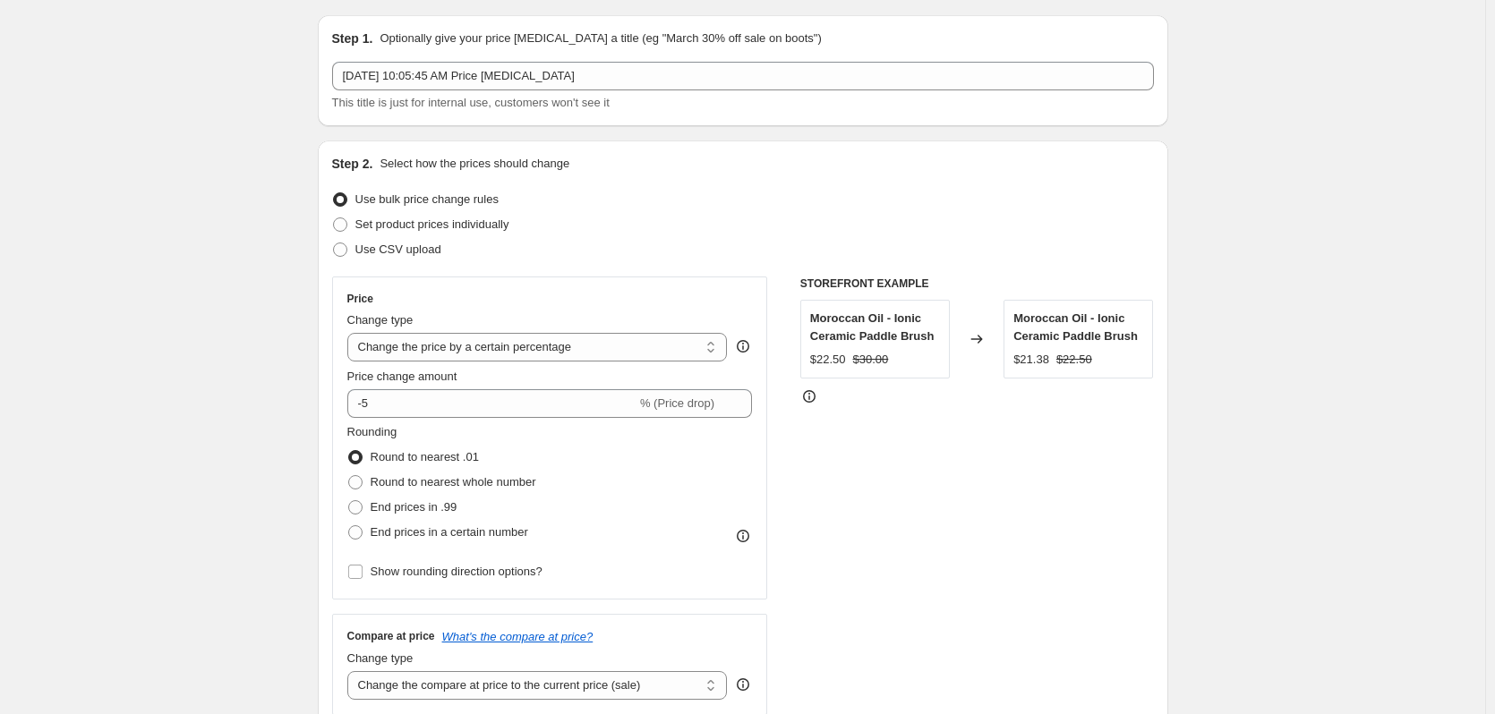
drag, startPoint x: 140, startPoint y: 443, endPoint x: 177, endPoint y: 433, distance: 38.9
click at [148, 441] on div "Create new price [MEDICAL_DATA]. This page is ready Create new price [MEDICAL_D…" at bounding box center [742, 643] width 1485 height 1393
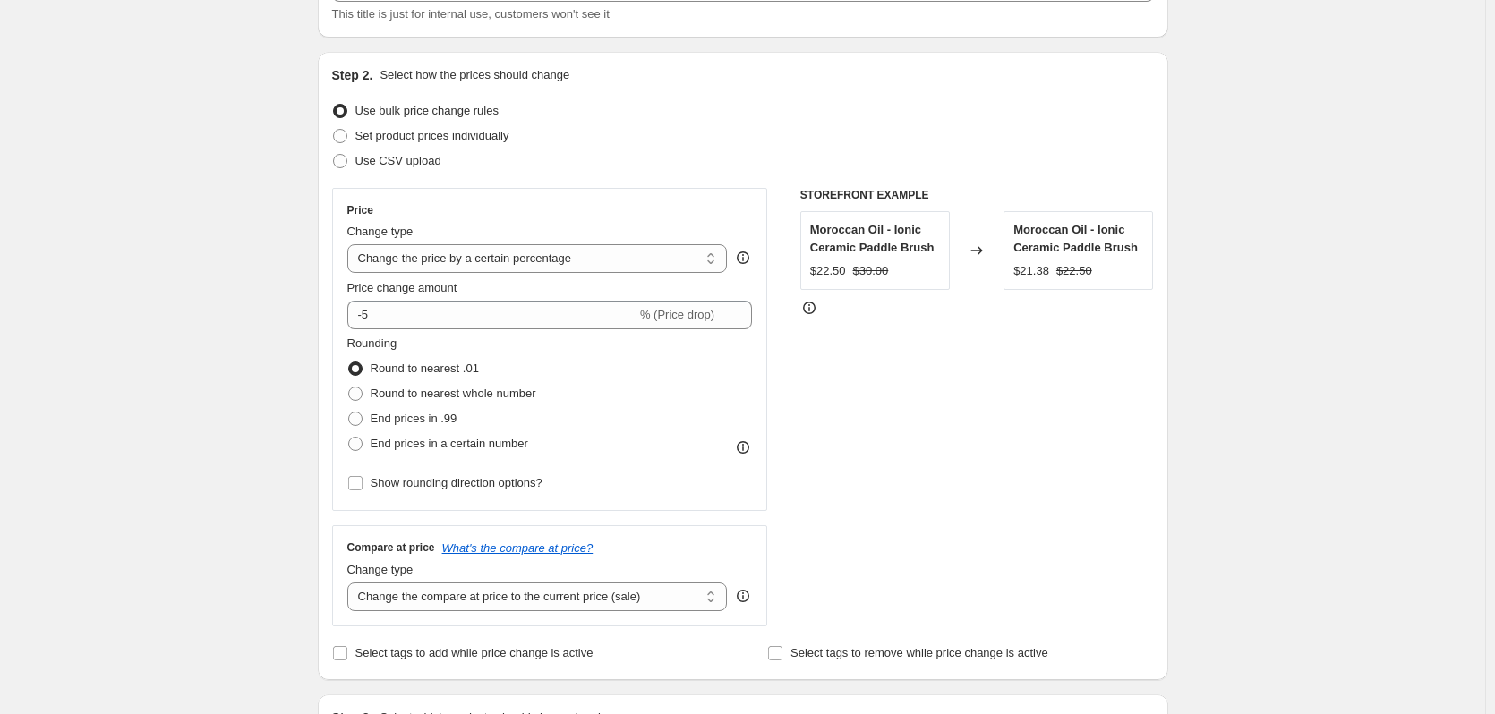
scroll to position [590, 0]
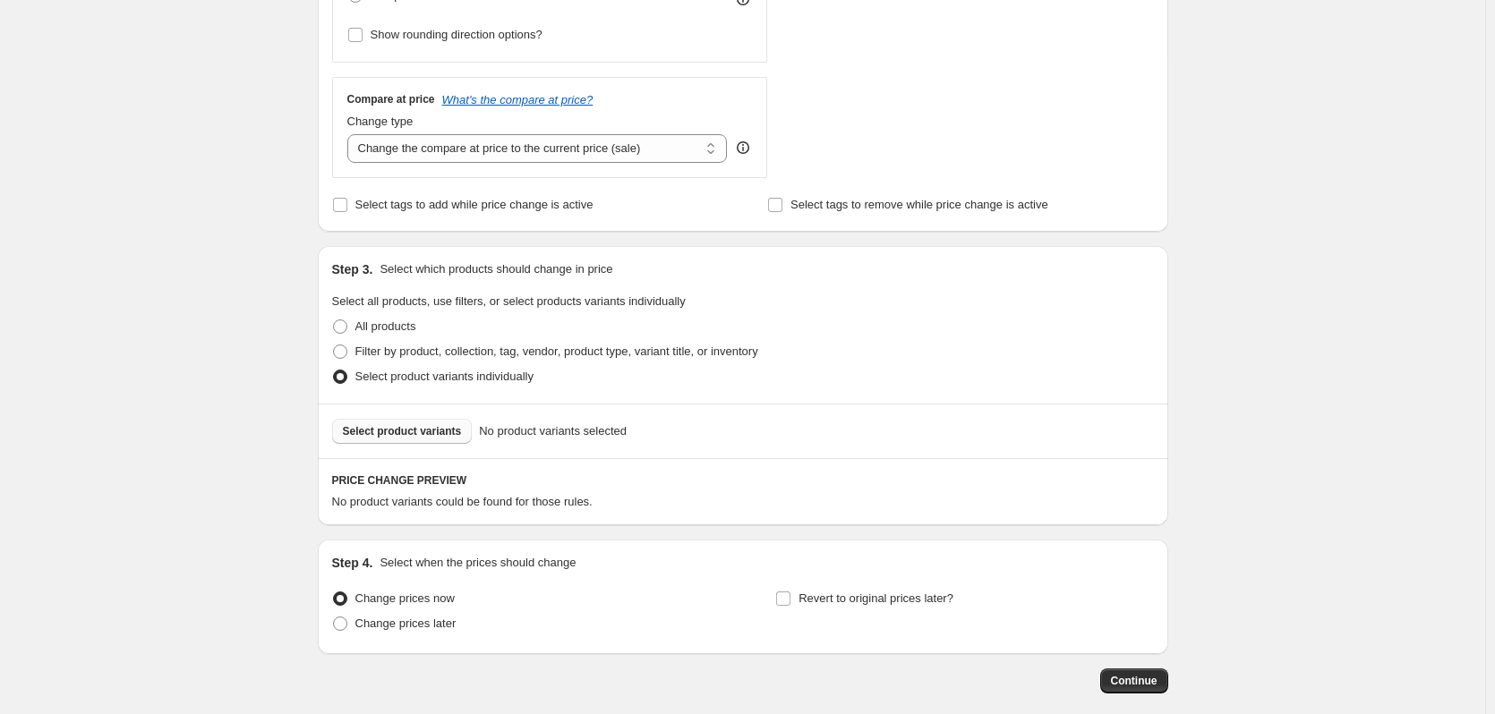
click at [389, 432] on span "Select product variants" at bounding box center [402, 431] width 119 height 14
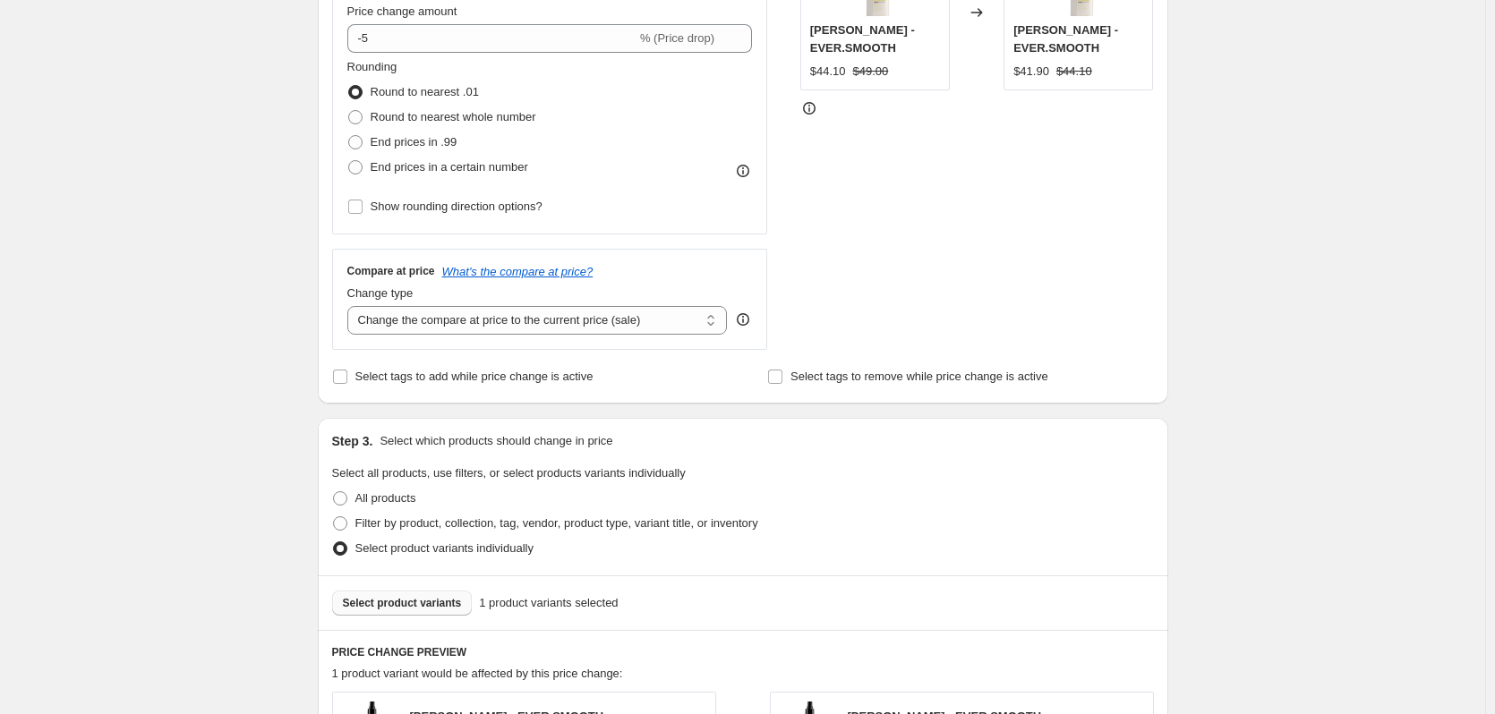
scroll to position [264, 0]
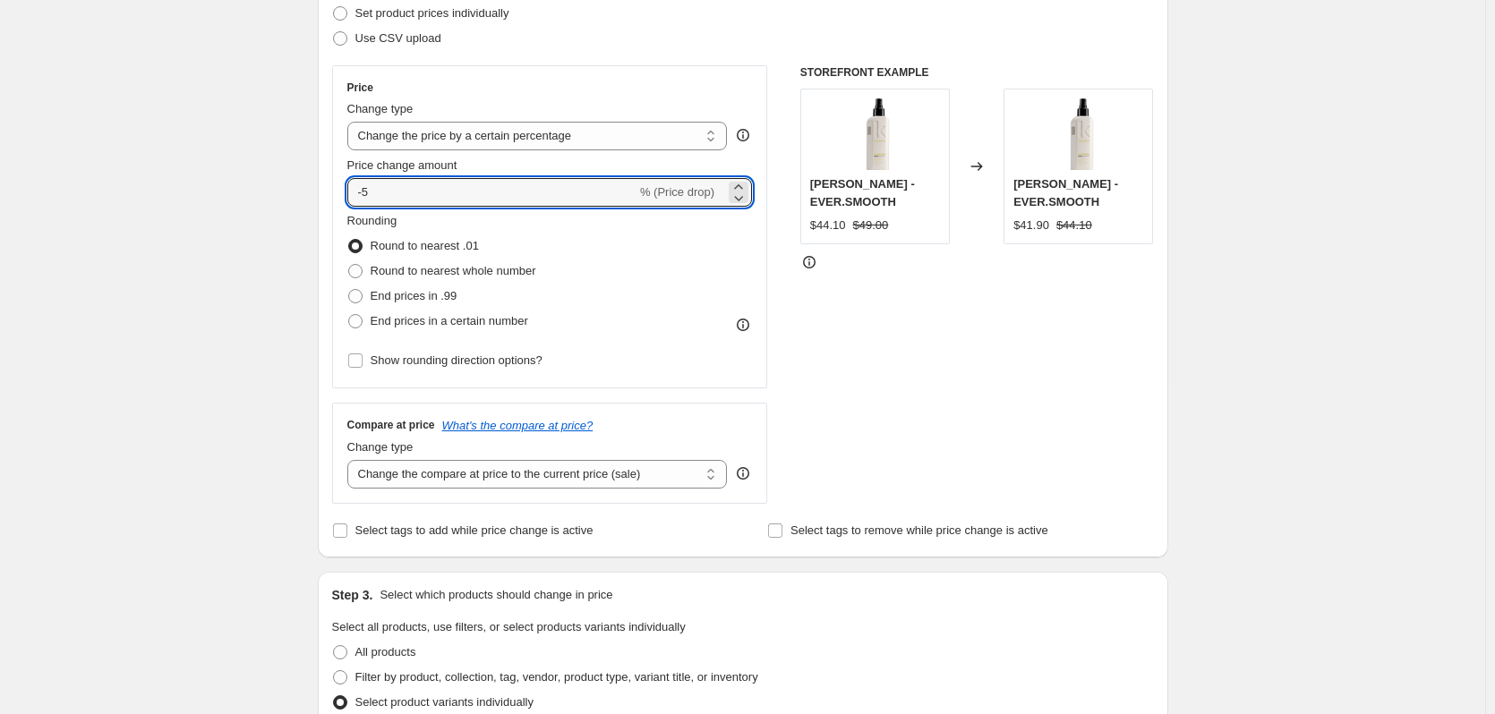
drag, startPoint x: 423, startPoint y: 189, endPoint x: 183, endPoint y: 174, distance: 240.4
click at [183, 174] on div "Create new price [MEDICAL_DATA]. This page is ready Create new price [MEDICAL_D…" at bounding box center [742, 493] width 1485 height 1515
type input "-10"
click at [247, 202] on div "Create new price [MEDICAL_DATA]. This page is ready Create new price [MEDICAL_D…" at bounding box center [742, 493] width 1485 height 1515
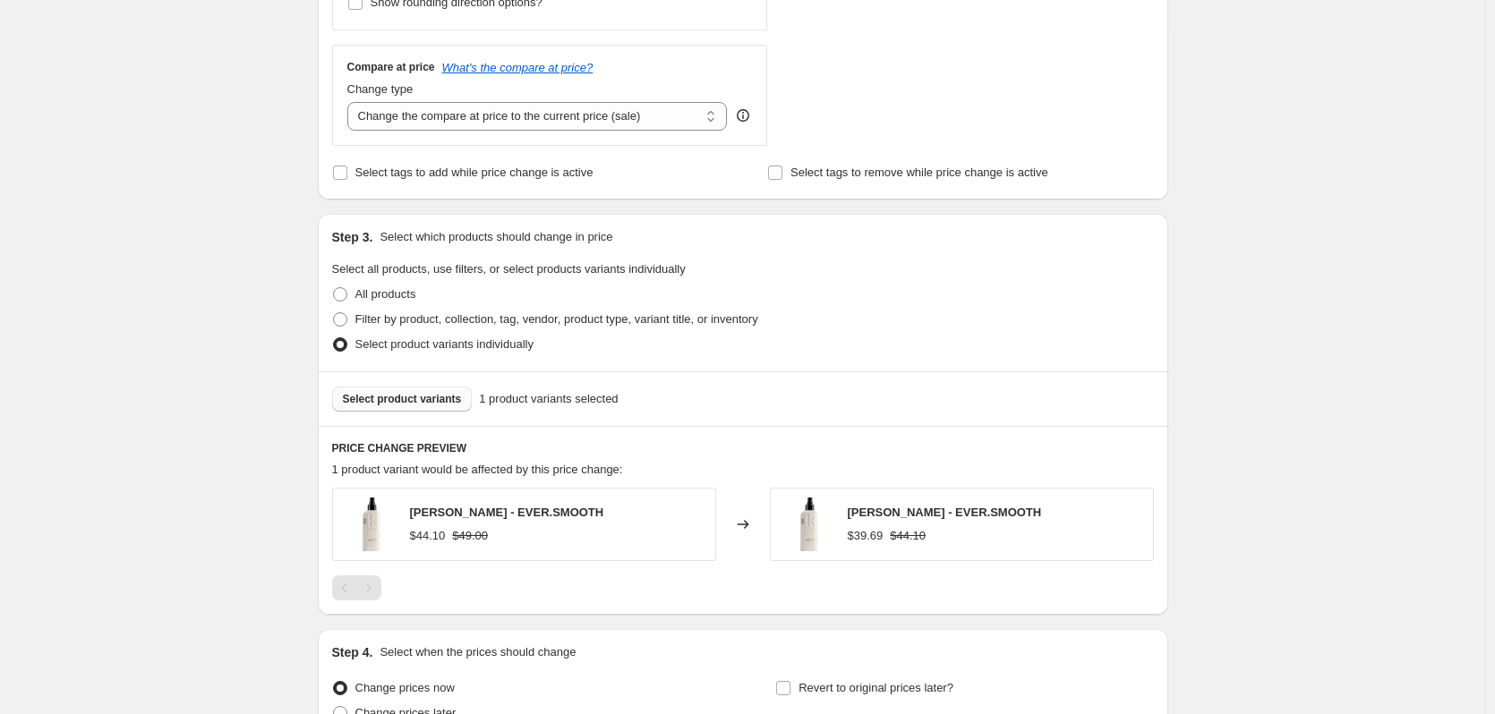
scroll to position [801, 0]
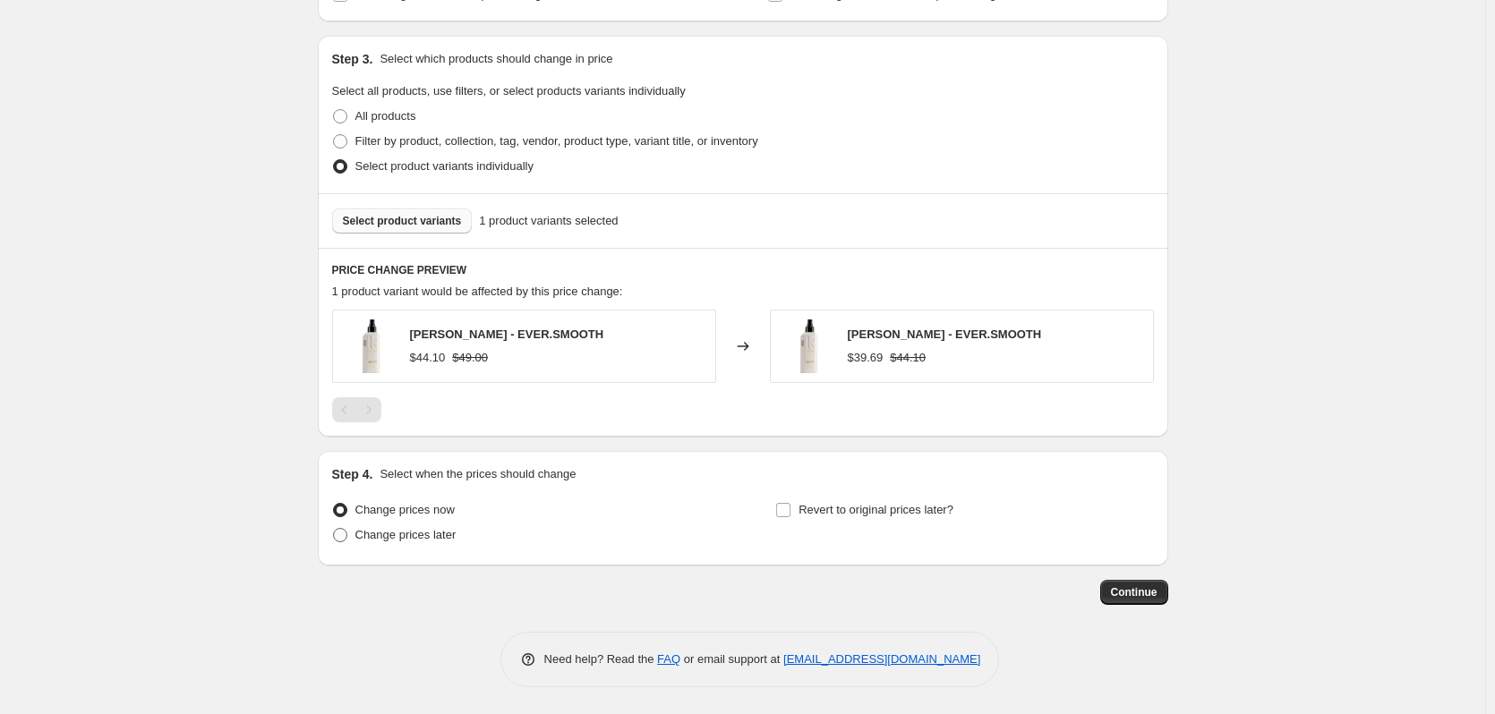
click at [422, 534] on span "Change prices later" at bounding box center [405, 534] width 101 height 13
click at [334, 529] on input "Change prices later" at bounding box center [333, 528] width 1 height 1
radio input "true"
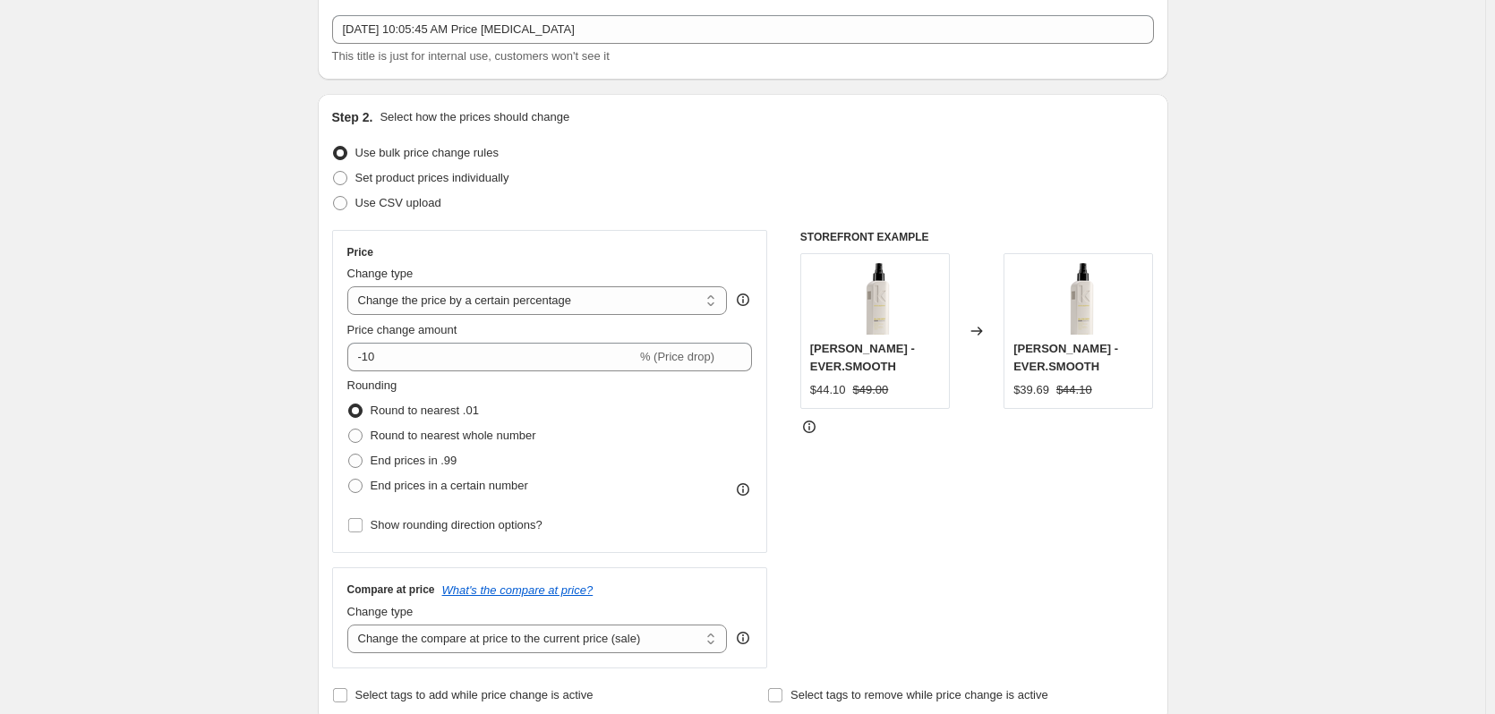
scroll to position [0, 0]
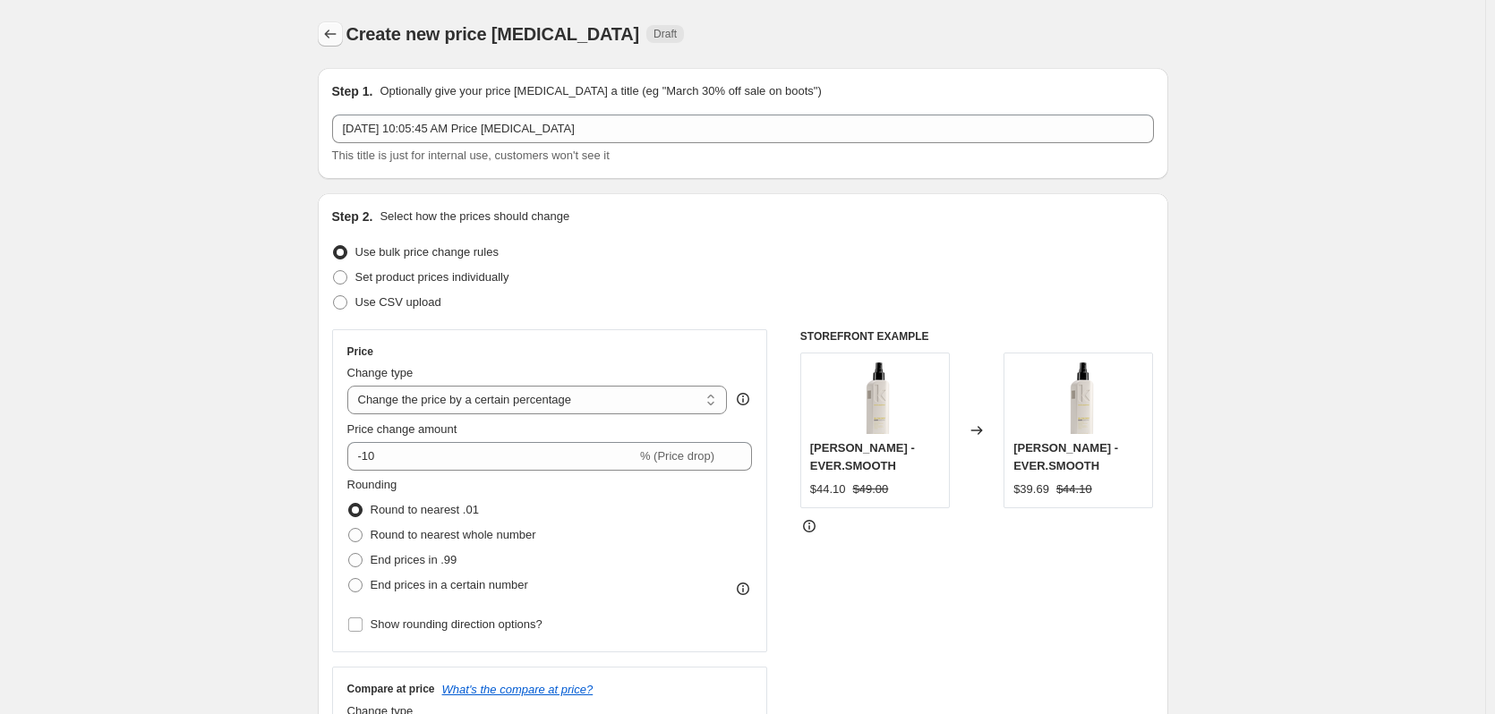
click at [339, 30] on icon "Price change jobs" at bounding box center [330, 34] width 18 height 18
